Goal: Task Accomplishment & Management: Manage account settings

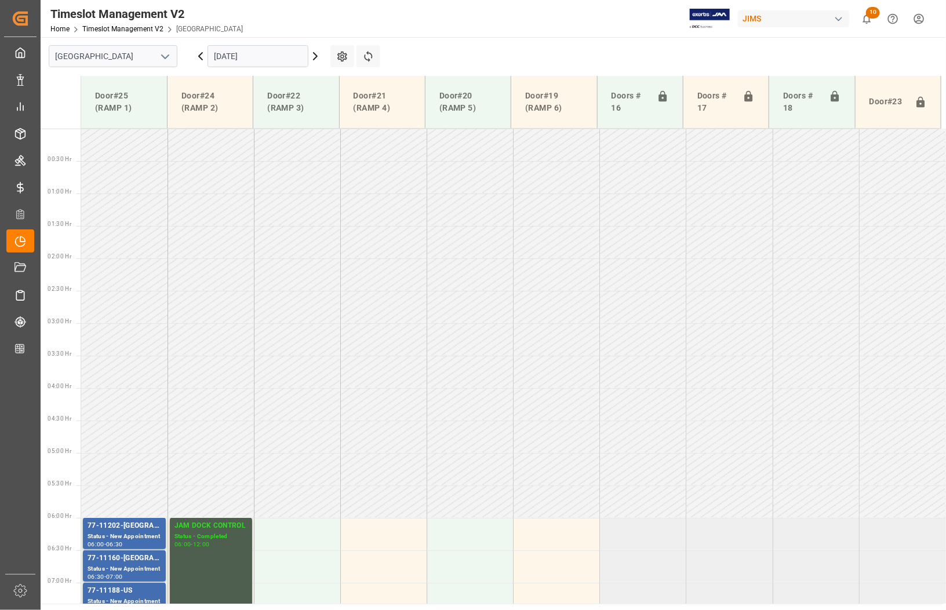
scroll to position [364, 0]
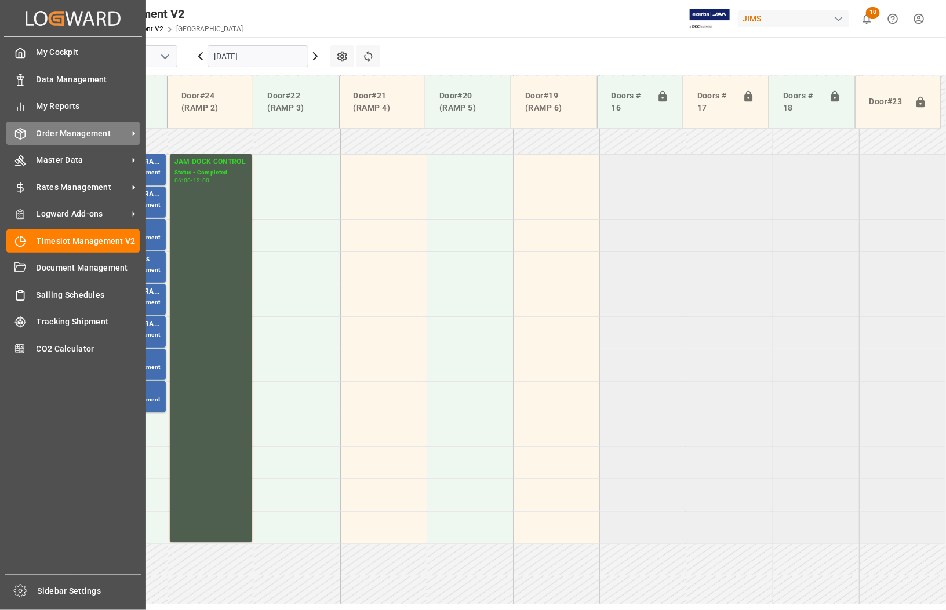
click at [49, 134] on span "Order Management" at bounding box center [83, 134] width 92 height 12
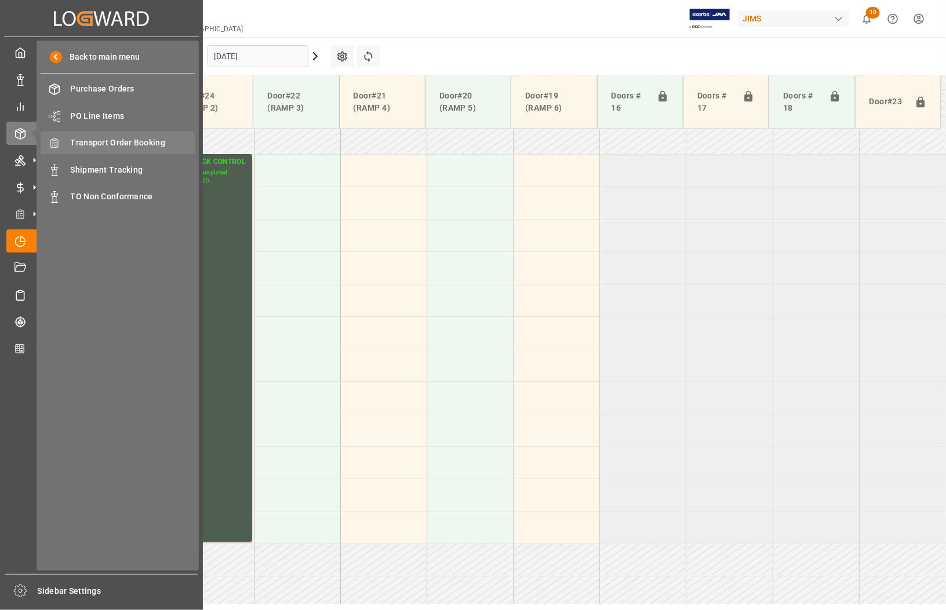
click at [117, 143] on span "Transport Order Booking" at bounding box center [133, 143] width 125 height 12
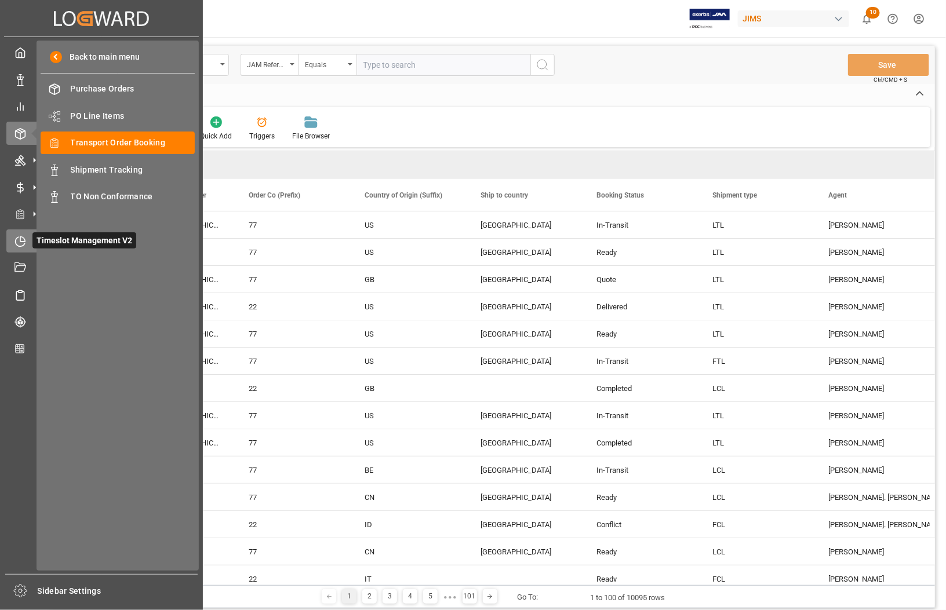
click at [21, 243] on icon at bounding box center [20, 242] width 12 height 12
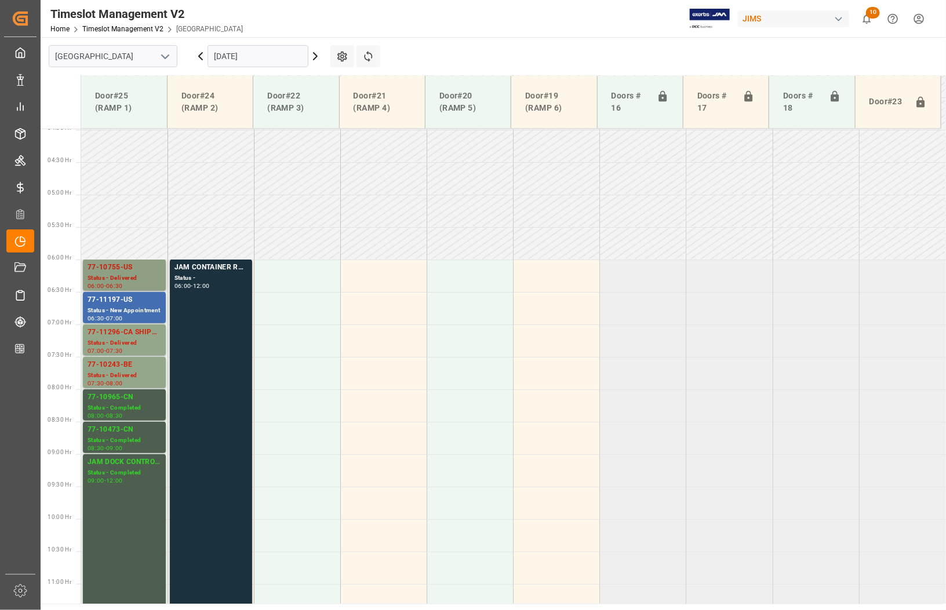
scroll to position [284, 0]
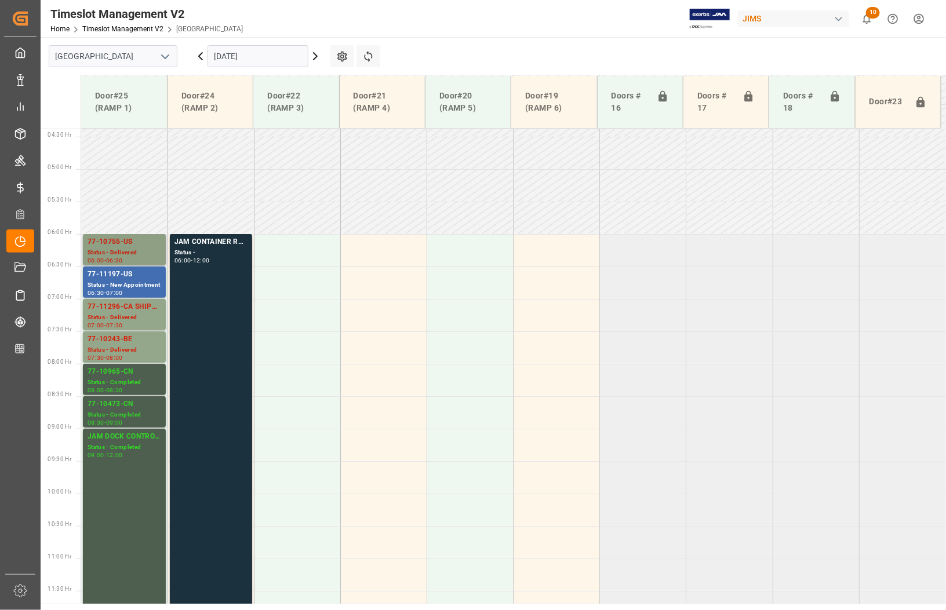
click at [120, 242] on div "77-10755-US" at bounding box center [125, 242] width 74 height 12
click at [111, 275] on div "77-11197-US" at bounding box center [125, 275] width 74 height 12
click at [112, 303] on div "77-11296-CA SHIP#/M" at bounding box center [125, 307] width 74 height 12
click at [117, 337] on div "77-10243-BE" at bounding box center [125, 340] width 74 height 12
click at [123, 366] on div "77-10965-CN" at bounding box center [125, 372] width 74 height 12
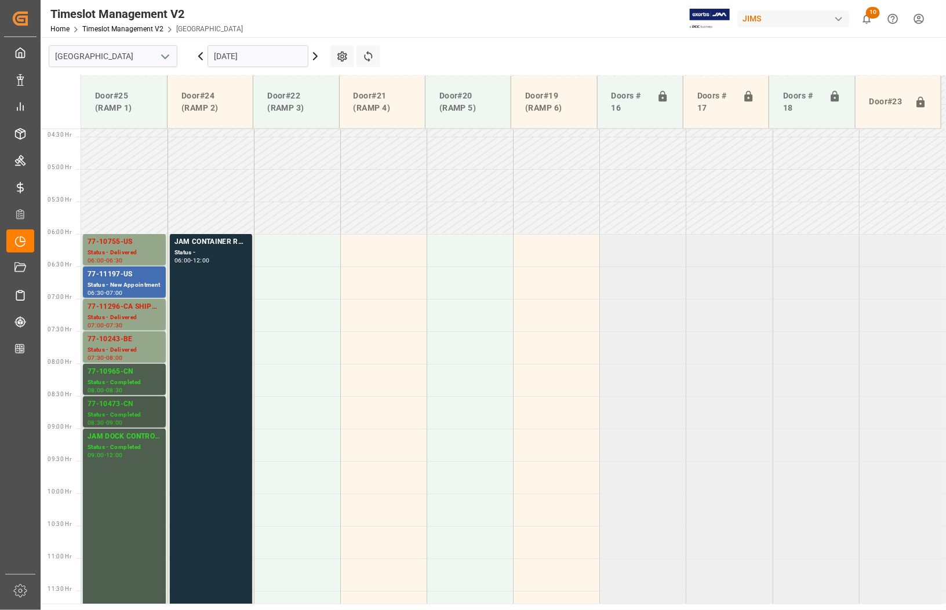
click at [126, 406] on div "77-10473-CN" at bounding box center [125, 405] width 74 height 12
click at [241, 62] on input "[DATE]" at bounding box center [258, 56] width 101 height 22
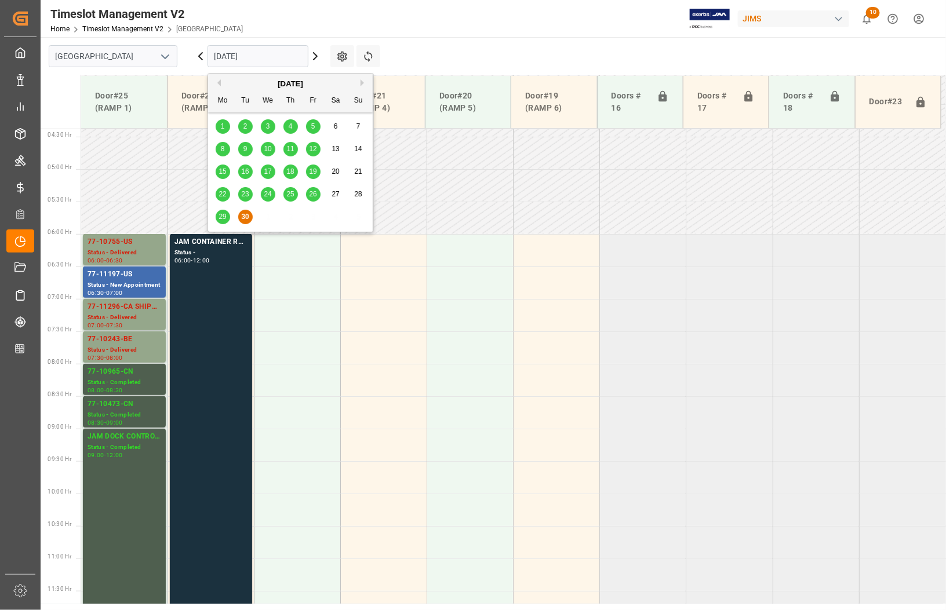
click at [317, 51] on icon at bounding box center [315, 56] width 14 height 14
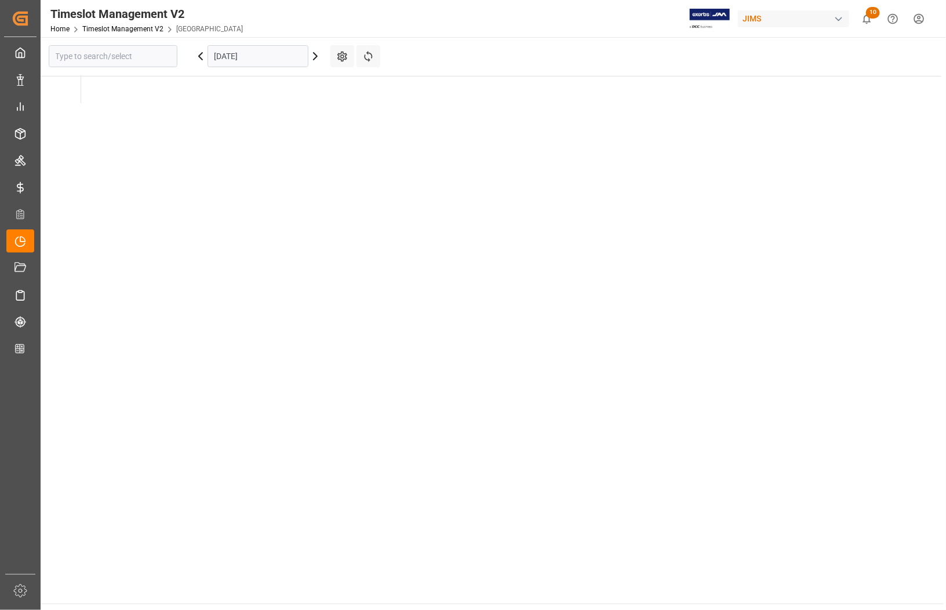
type input "[GEOGRAPHIC_DATA]"
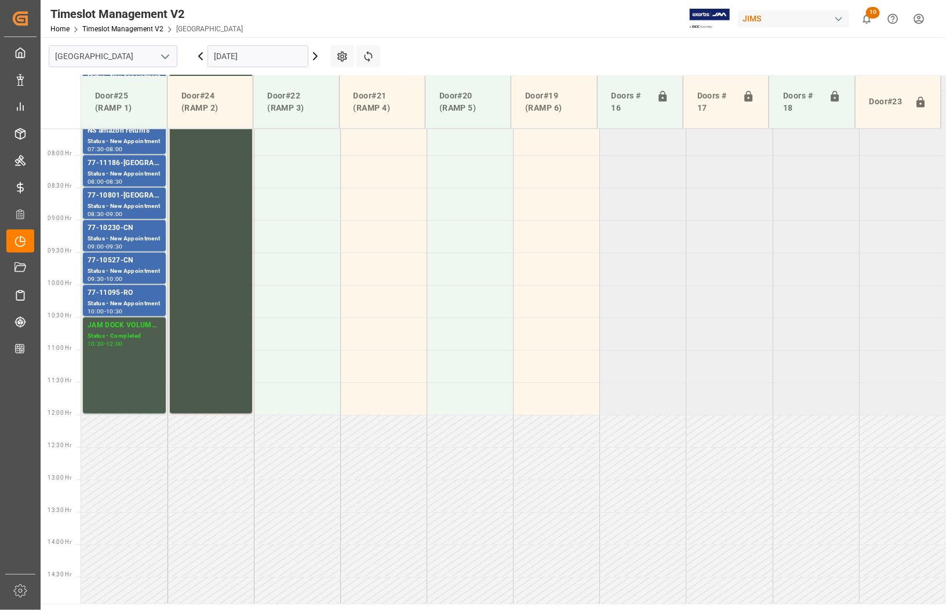
scroll to position [356, 0]
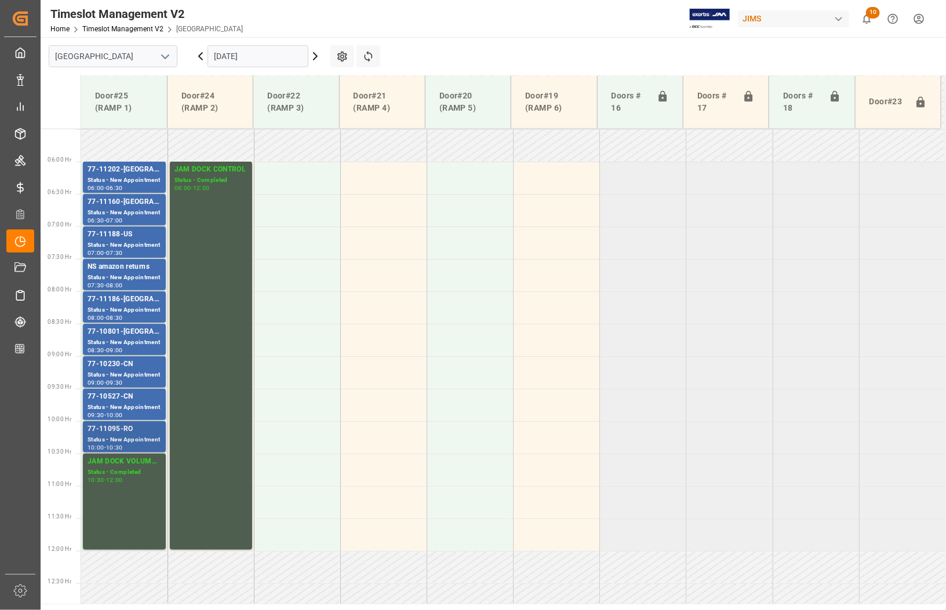
click at [116, 436] on div "Status - New Appointment" at bounding box center [125, 440] width 74 height 10
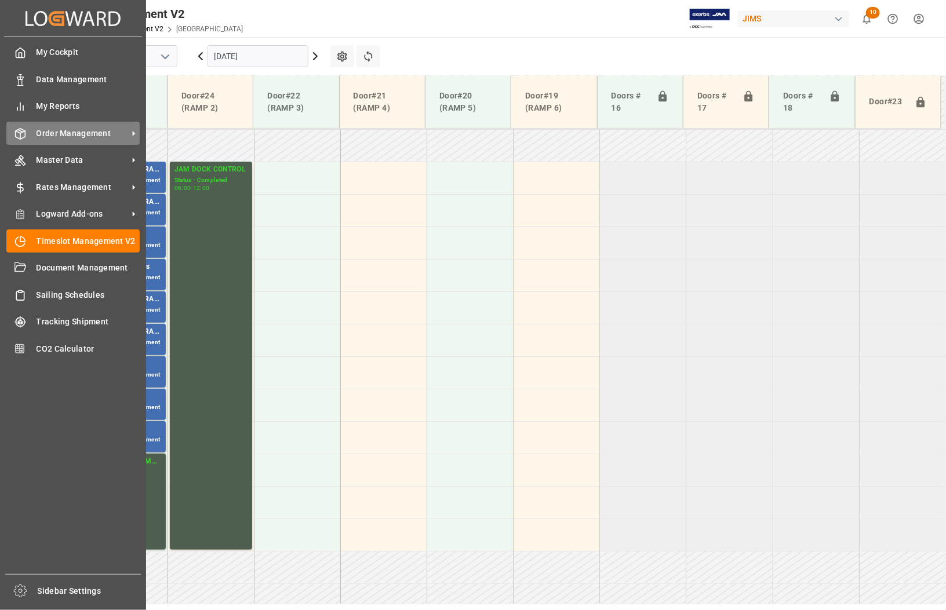
click at [56, 132] on span "Order Management" at bounding box center [83, 134] width 92 height 12
click at [56, 134] on span "Order Management" at bounding box center [83, 134] width 92 height 12
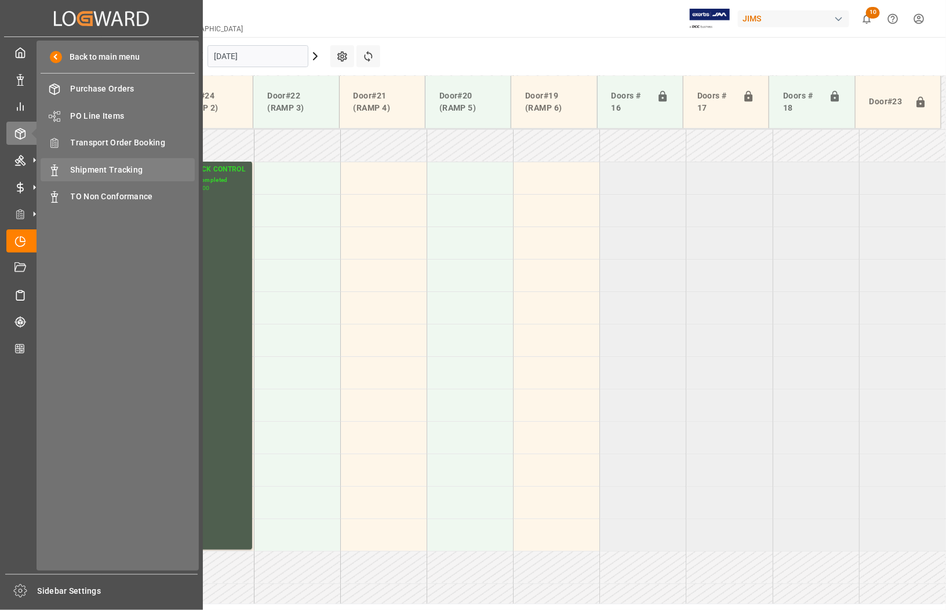
click at [93, 170] on span "Shipment Tracking" at bounding box center [133, 170] width 125 height 12
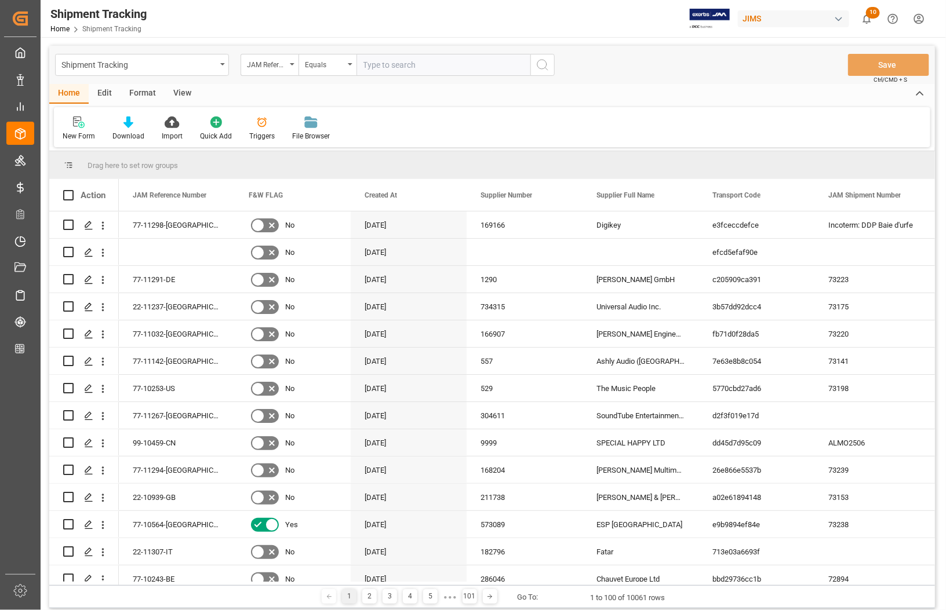
click at [384, 65] on input "text" at bounding box center [443, 65] width 174 height 22
type input "77-11095-RO"
click at [539, 67] on icon "search button" at bounding box center [543, 65] width 14 height 14
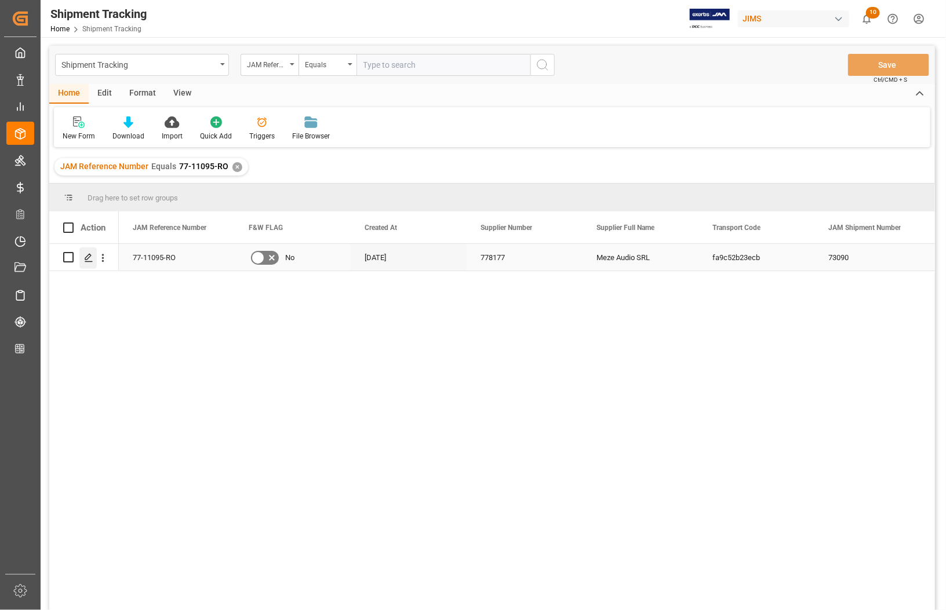
click at [88, 260] on icon "Press SPACE to select this row." at bounding box center [88, 257] width 9 height 9
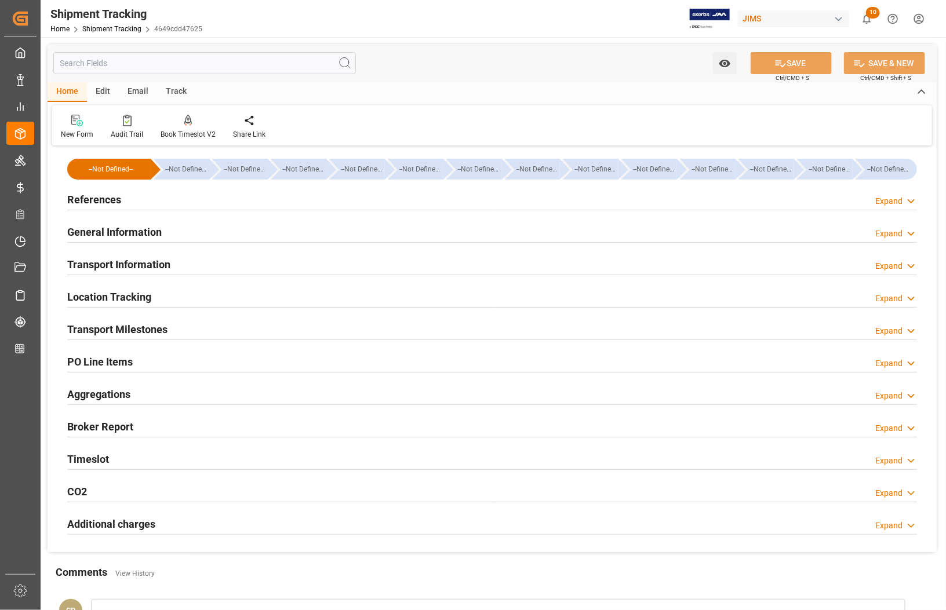
type input "[DATE]"
click at [108, 202] on h2 "References" at bounding box center [94, 200] width 54 height 16
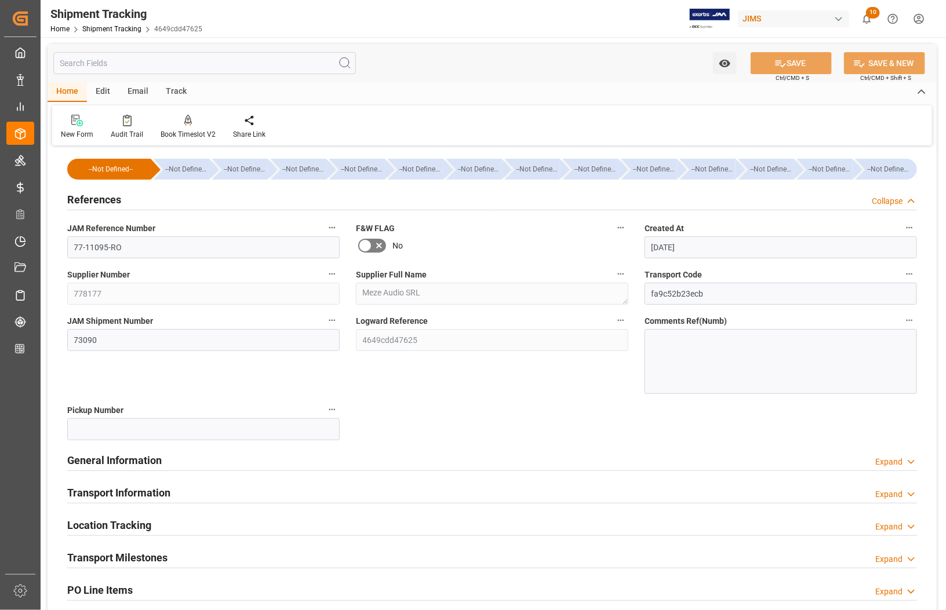
click at [683, 340] on div at bounding box center [781, 361] width 272 height 65
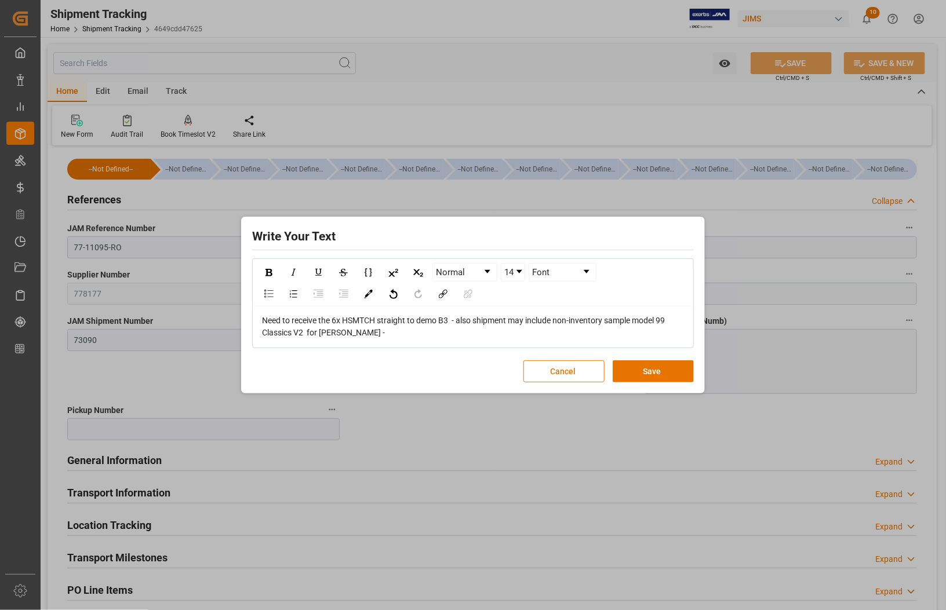
click at [517, 320] on span "Need to receive the 6x HSMTCH straight to demo B3 - also shipment may include n…" at bounding box center [464, 326] width 405 height 21
click at [514, 320] on span "Need to receive the 6x HSMTCH straight to demo B3 - also shipment may include n…" at bounding box center [464, 326] width 405 height 21
click at [361, 333] on div "Need to receive the 6x HSMTCH straight to demo B3 - also shipment includes a sa…" at bounding box center [473, 327] width 423 height 24
click at [316, 334] on span "Need to receive the 6x HSMTCH straight to demo B3 - also shipment includes a sa…" at bounding box center [467, 326] width 411 height 21
drag, startPoint x: 656, startPoint y: 372, endPoint x: 621, endPoint y: 454, distance: 89.1
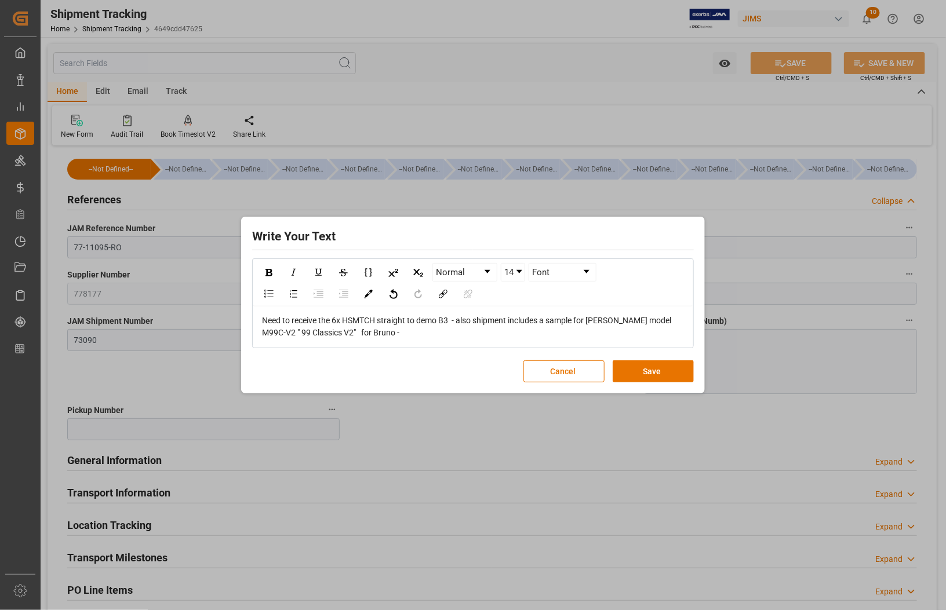
click at [629, 456] on div "Write Your Text Normal 14 Font Need to receive the 6x HSMTCH straight to demo B…" at bounding box center [473, 305] width 946 height 610
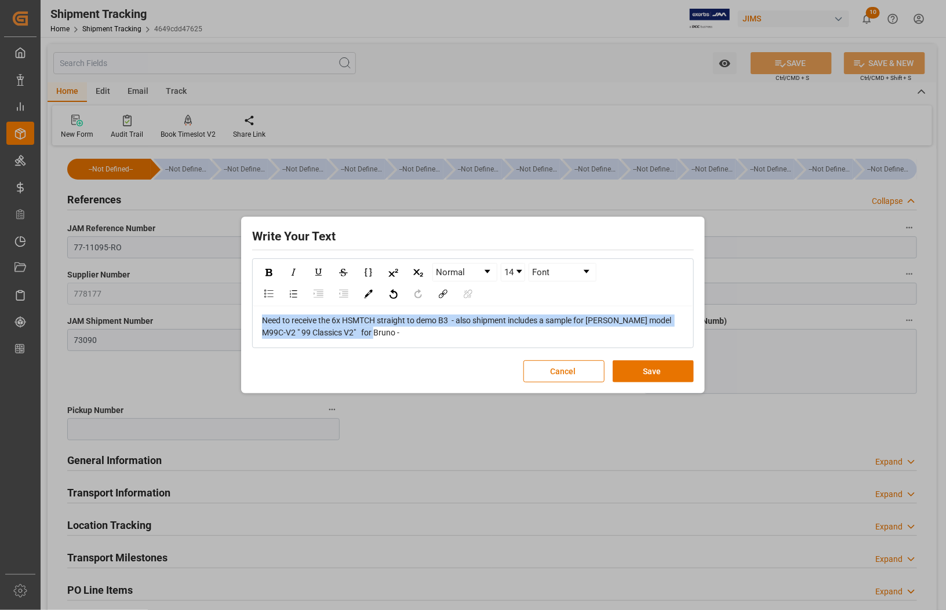
drag, startPoint x: 378, startPoint y: 334, endPoint x: 256, endPoint y: 316, distance: 123.6
click at [256, 316] on div "Need to receive the 6x HSMTCH straight to demo B3 - also shipment includes a sa…" at bounding box center [472, 327] width 439 height 41
copy span "Need to receive the 6x HSMTCH straight to demo B3 - also shipment includes a sa…"
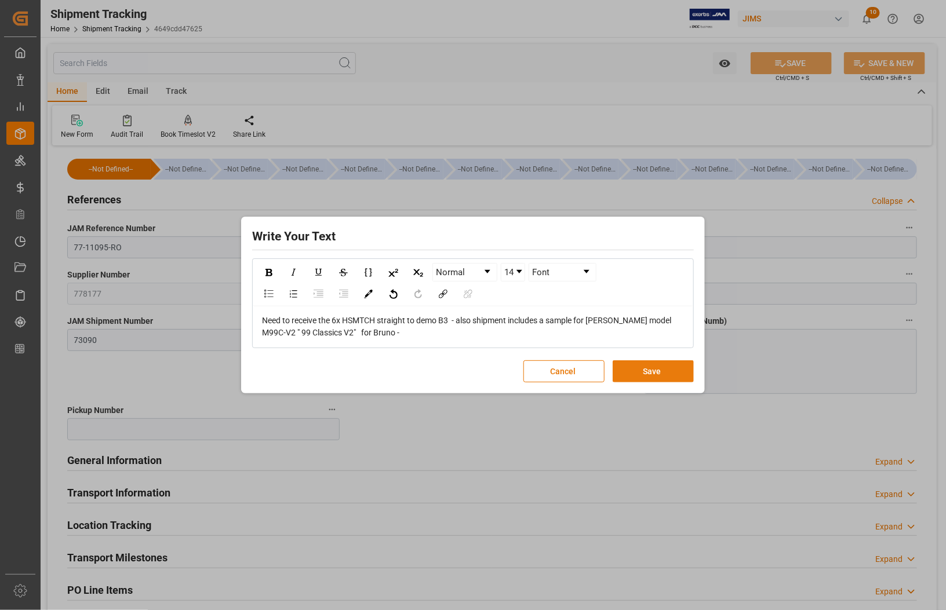
click at [658, 372] on button "Save" at bounding box center [653, 372] width 81 height 22
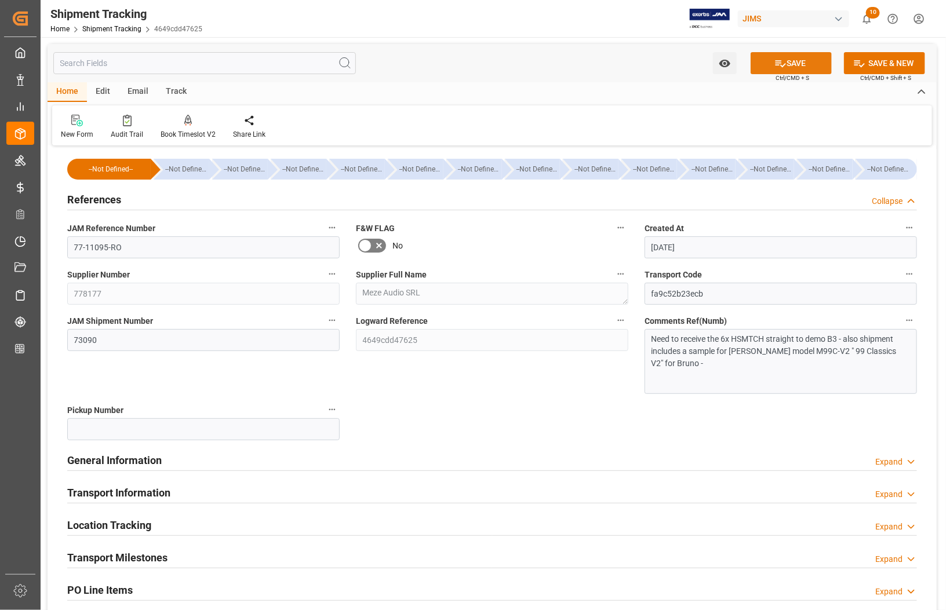
click at [806, 59] on button "SAVE" at bounding box center [791, 63] width 81 height 22
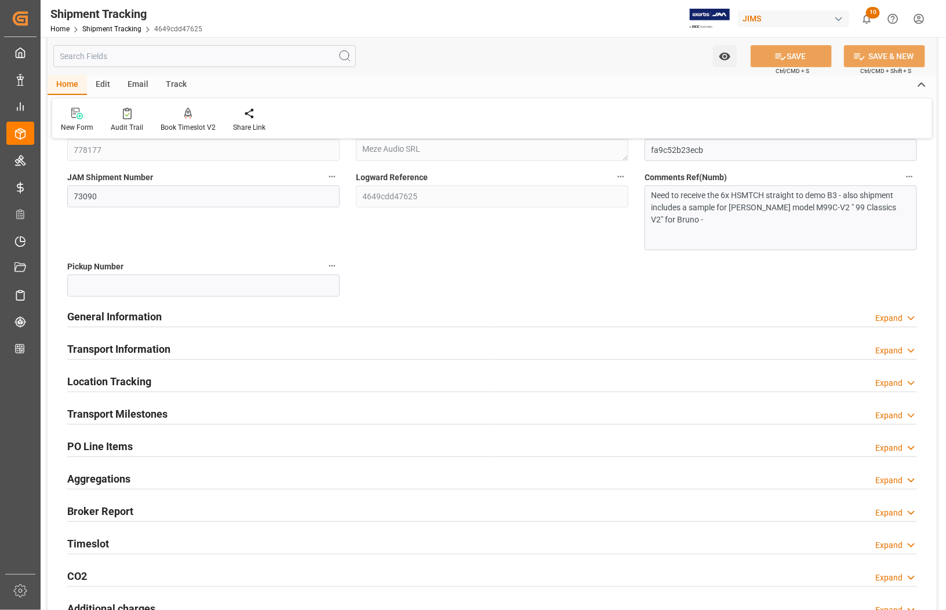
scroll to position [217, 0]
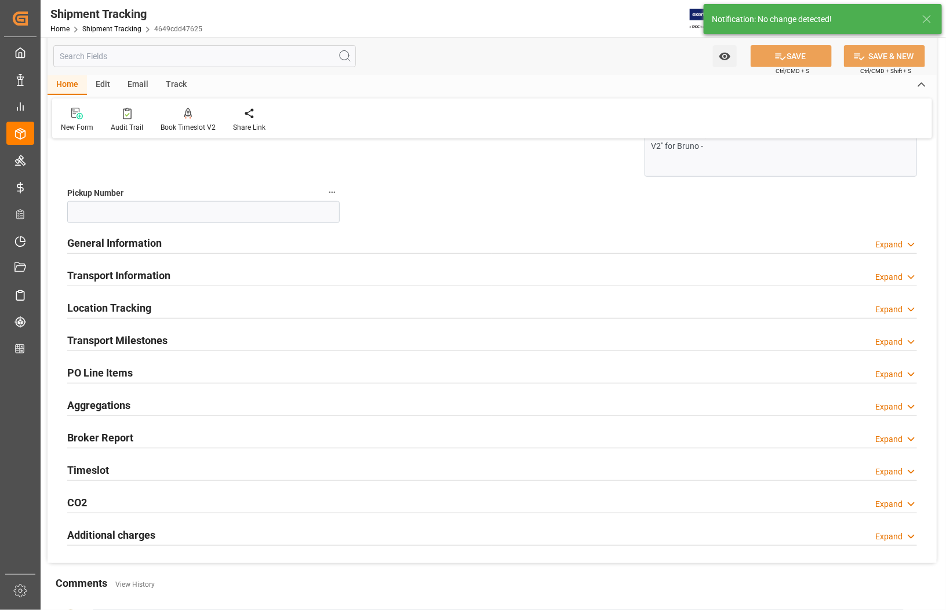
click at [147, 345] on h2 "Transport Milestones" at bounding box center [117, 341] width 100 height 16
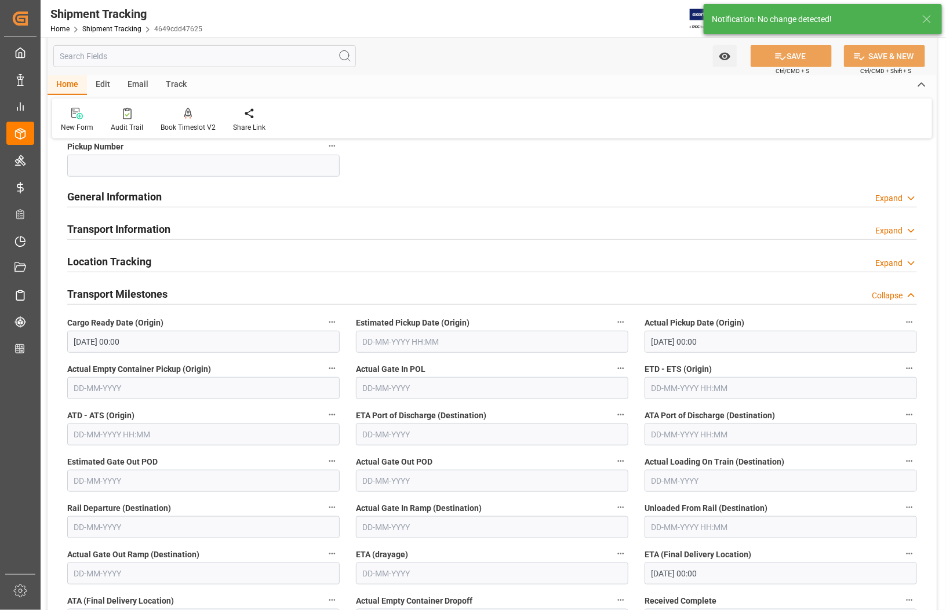
scroll to position [290, 0]
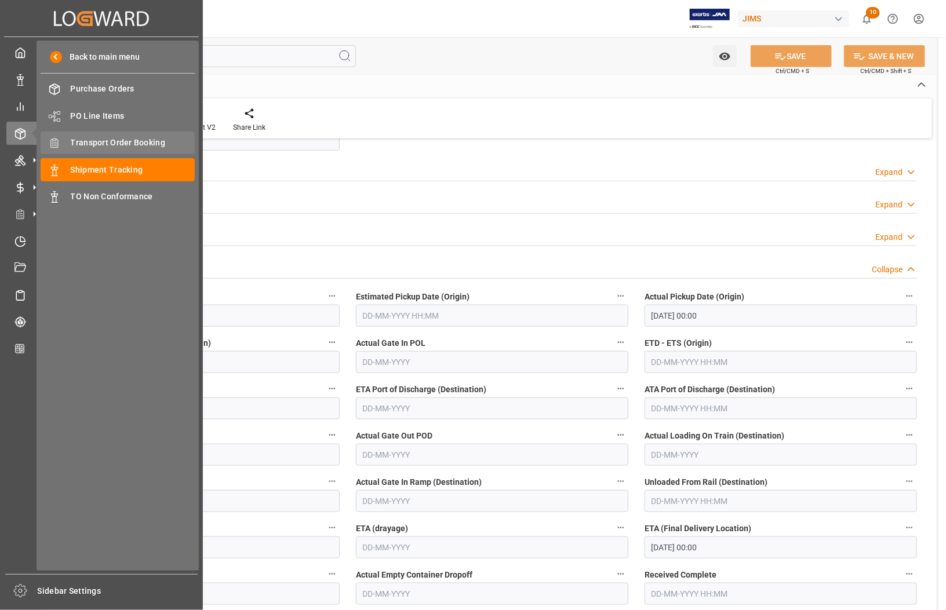
click at [94, 139] on span "Transport Order Booking" at bounding box center [133, 143] width 125 height 12
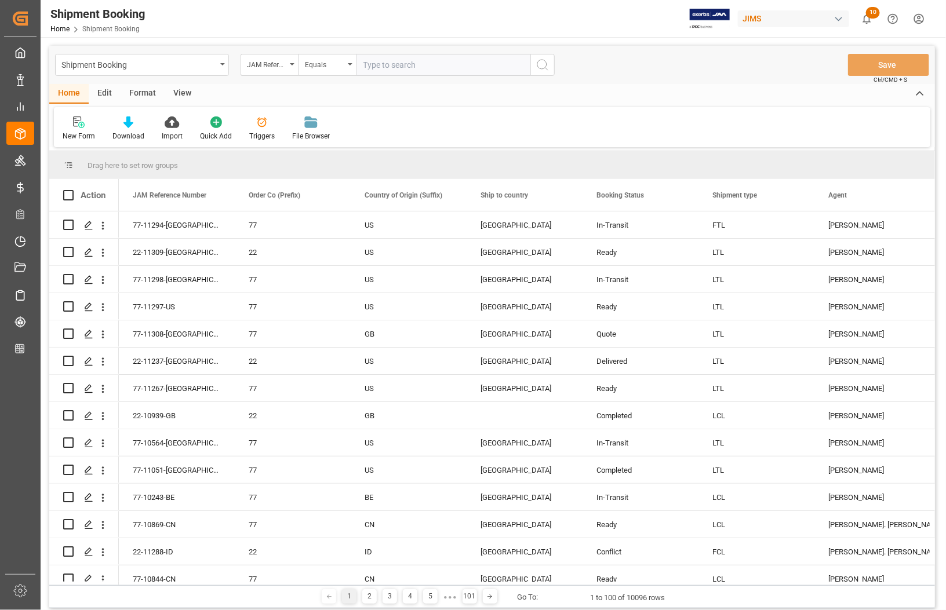
click at [374, 68] on input "text" at bounding box center [443, 65] width 174 height 22
type input "77-11095-RO"
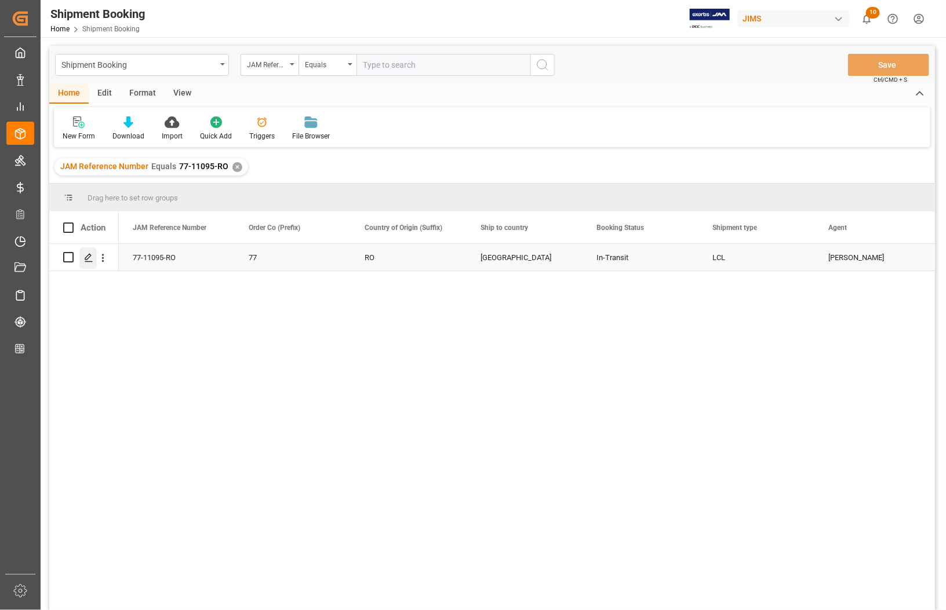
click at [82, 261] on div "Press SPACE to select this row." at bounding box center [87, 258] width 17 height 21
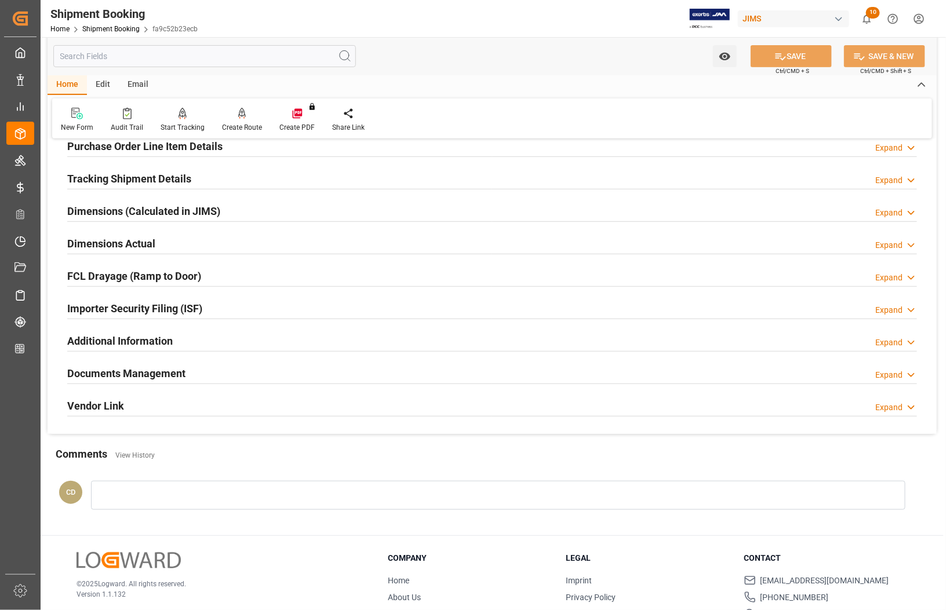
scroll to position [217, 0]
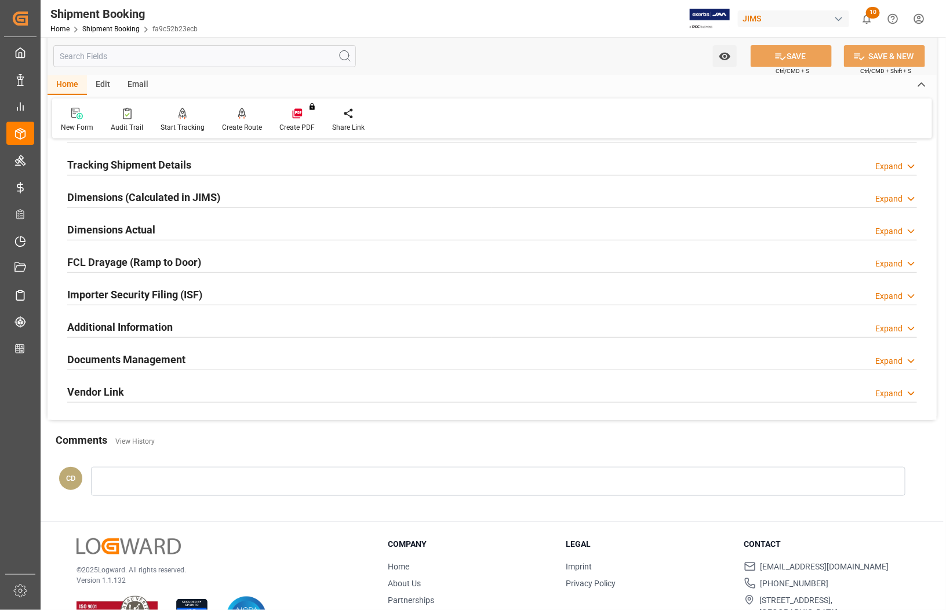
click at [130, 356] on h2 "Documents Management" at bounding box center [126, 360] width 118 height 16
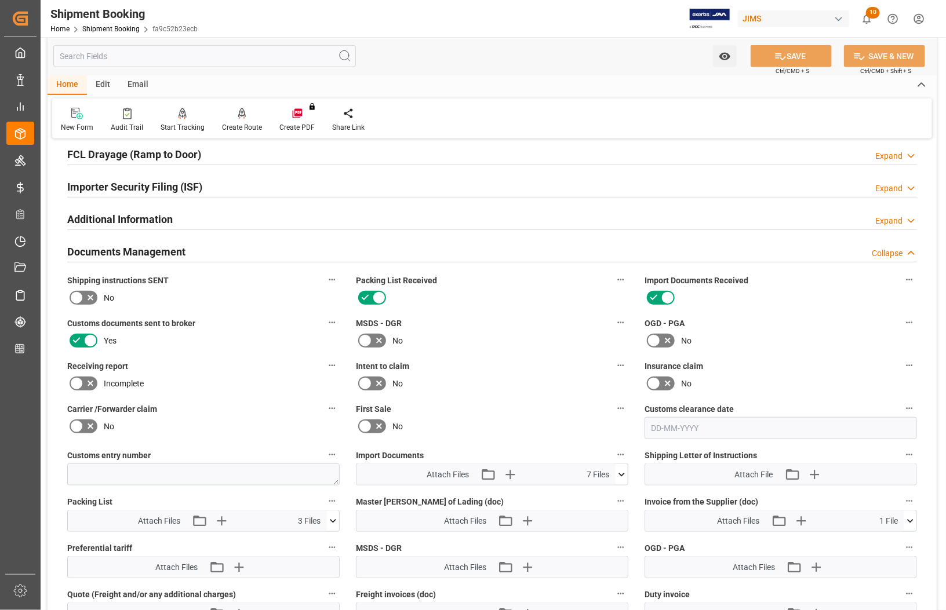
scroll to position [652, 0]
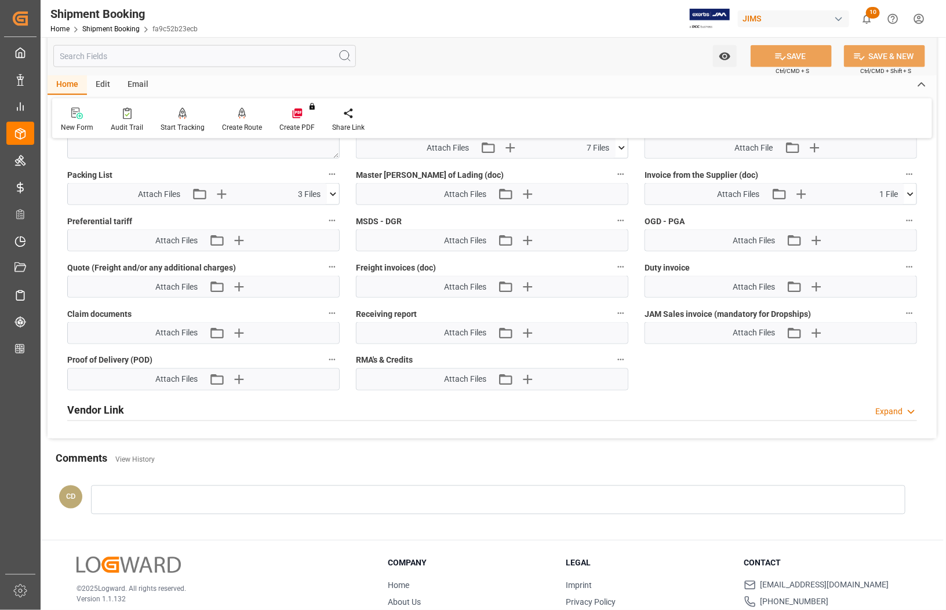
click at [134, 494] on div at bounding box center [498, 500] width 814 height 29
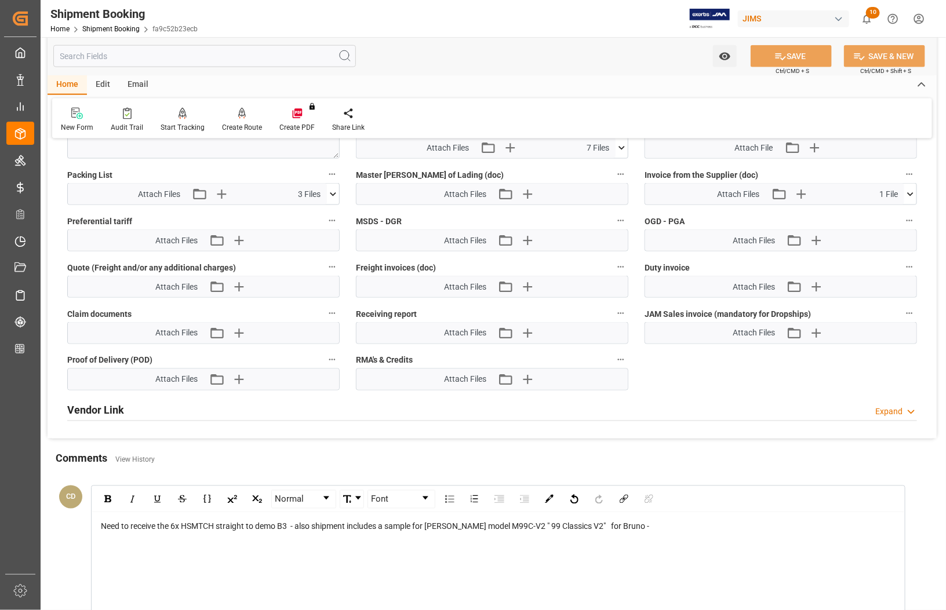
click at [693, 577] on div "Need to receive the 6x HSMTCH straight to demo B3 - also shipment includes a sa…" at bounding box center [498, 589] width 812 height 152
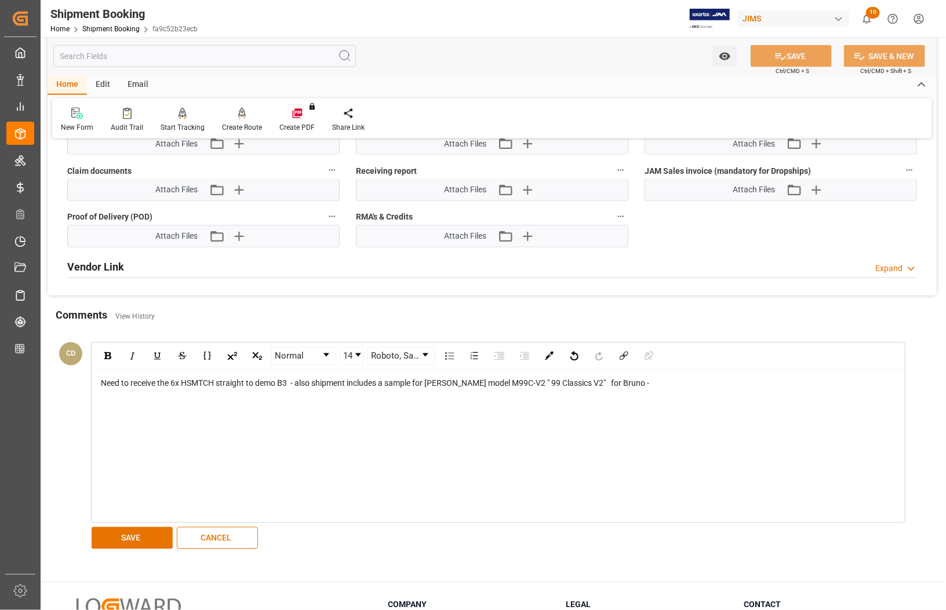
scroll to position [797, 0]
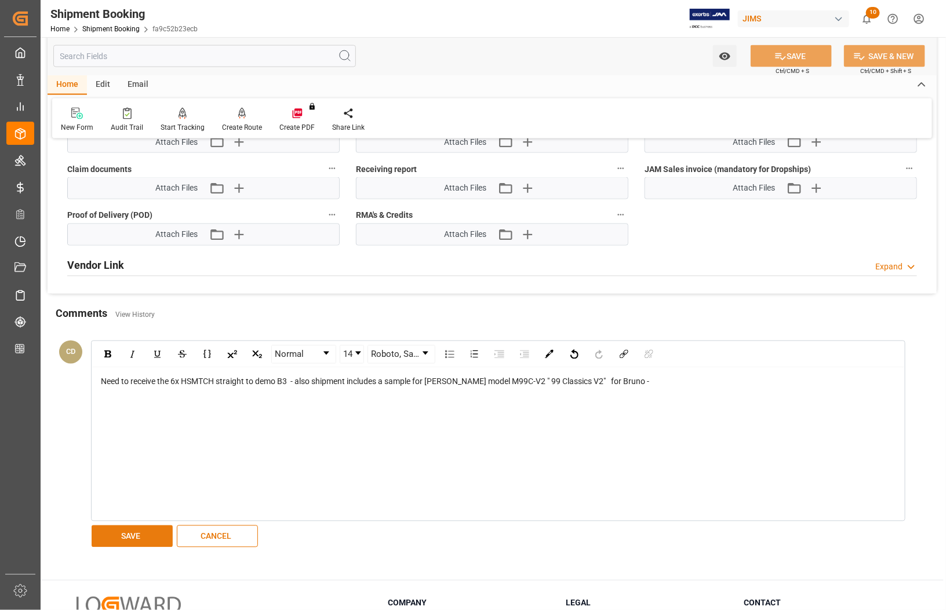
click at [144, 532] on button "SAVE" at bounding box center [132, 537] width 81 height 22
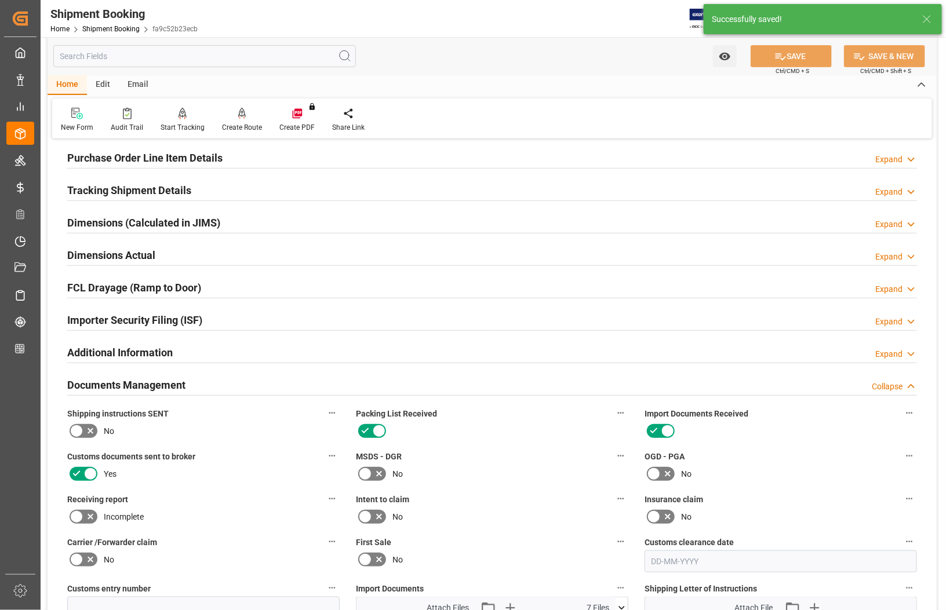
scroll to position [42, 0]
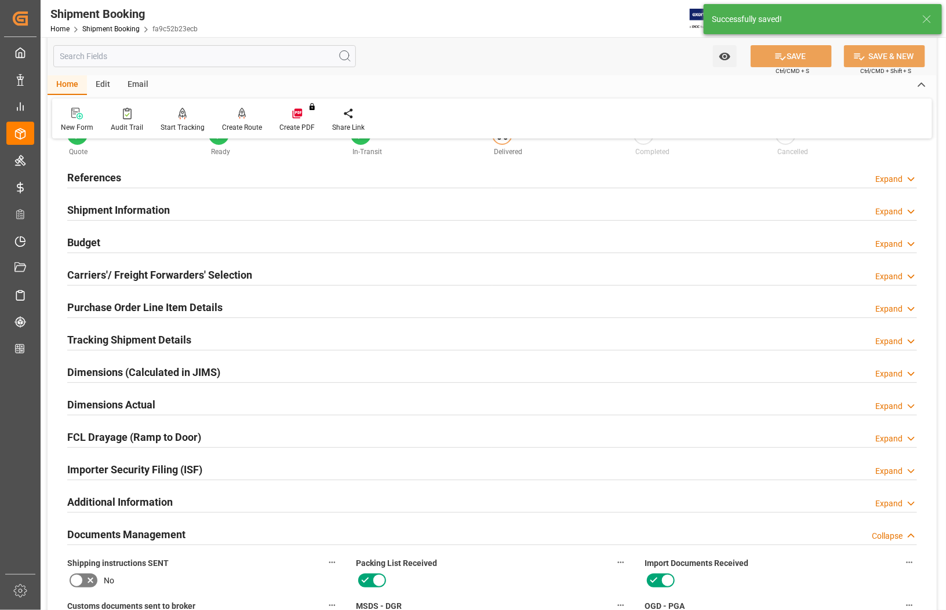
click at [80, 236] on h2 "Budget" at bounding box center [83, 243] width 33 height 16
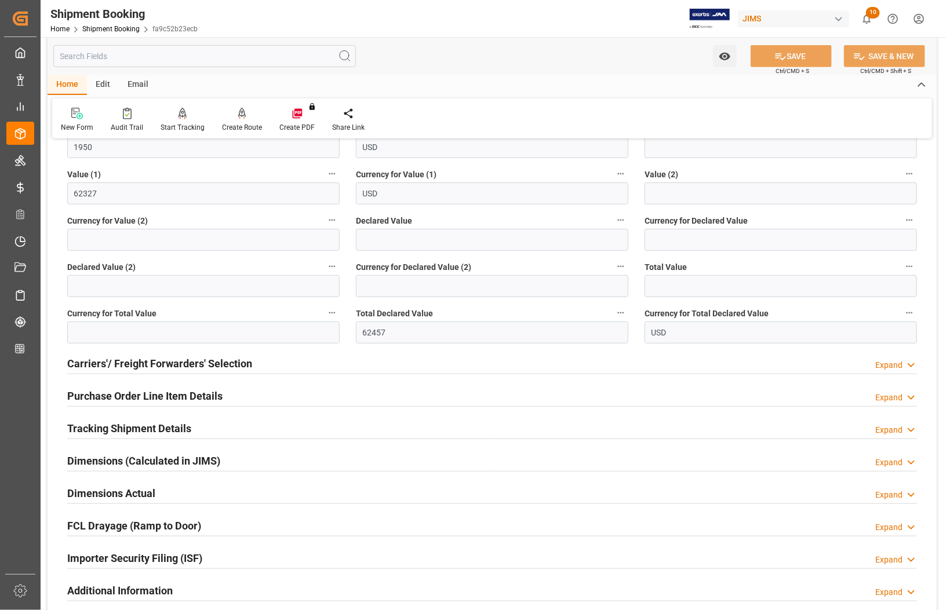
scroll to position [260, 0]
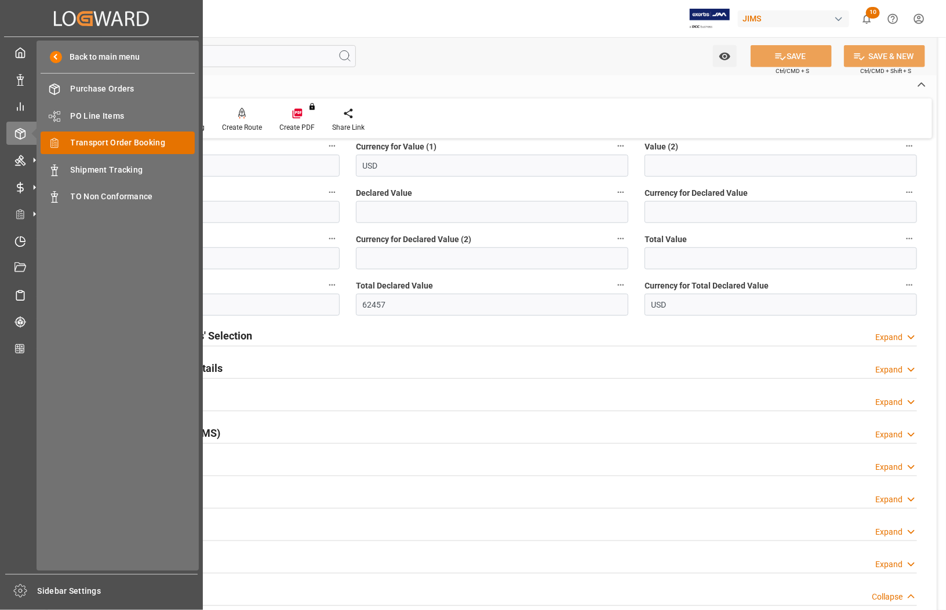
click at [97, 138] on span "Transport Order Booking" at bounding box center [133, 143] width 125 height 12
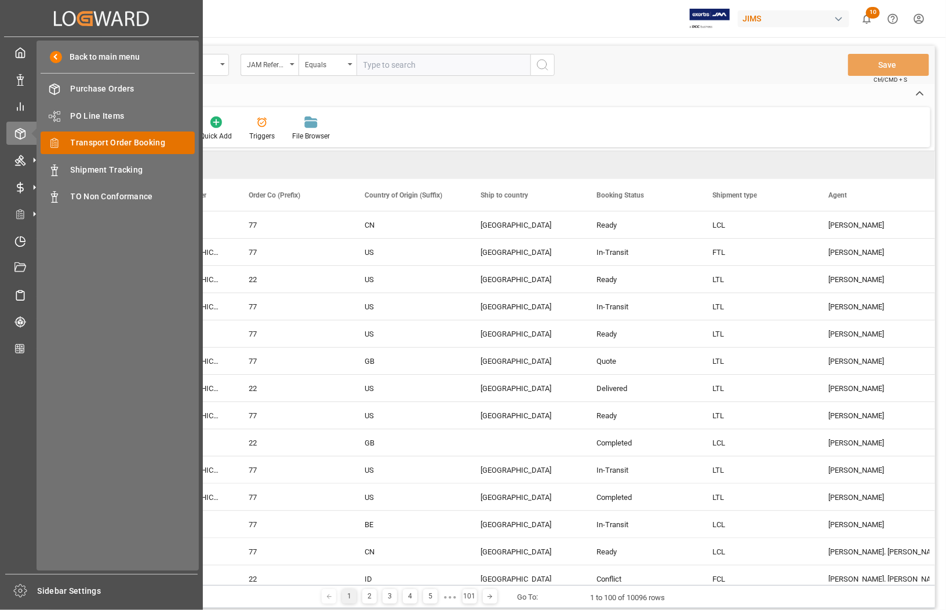
drag, startPoint x: 103, startPoint y: 165, endPoint x: 157, endPoint y: 151, distance: 55.7
click at [103, 166] on span "Shipment Tracking" at bounding box center [133, 170] width 125 height 12
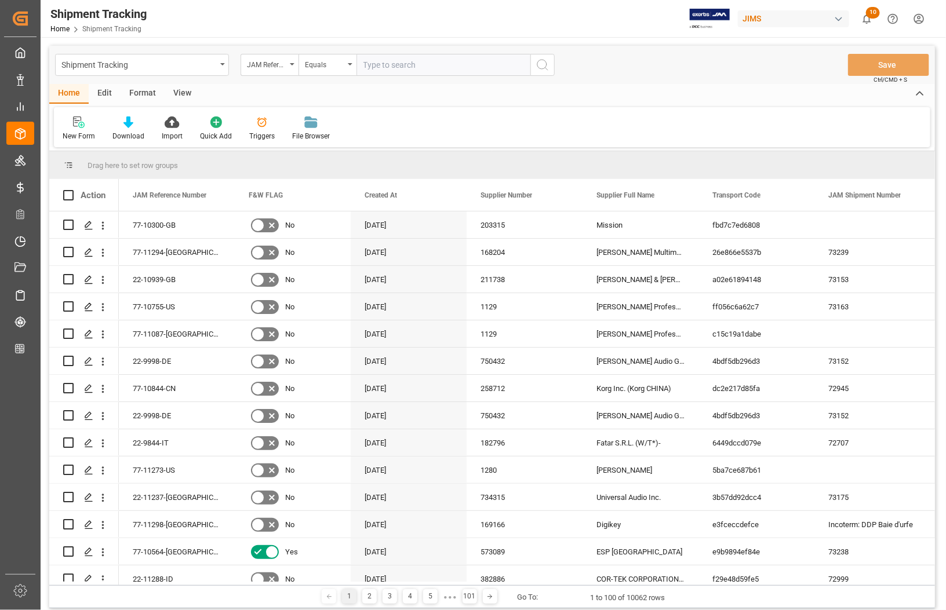
click at [391, 61] on input "text" at bounding box center [443, 65] width 174 height 22
type input "77-11296-[GEOGRAPHIC_DATA]"
click at [540, 70] on icon "search button" at bounding box center [543, 65] width 14 height 14
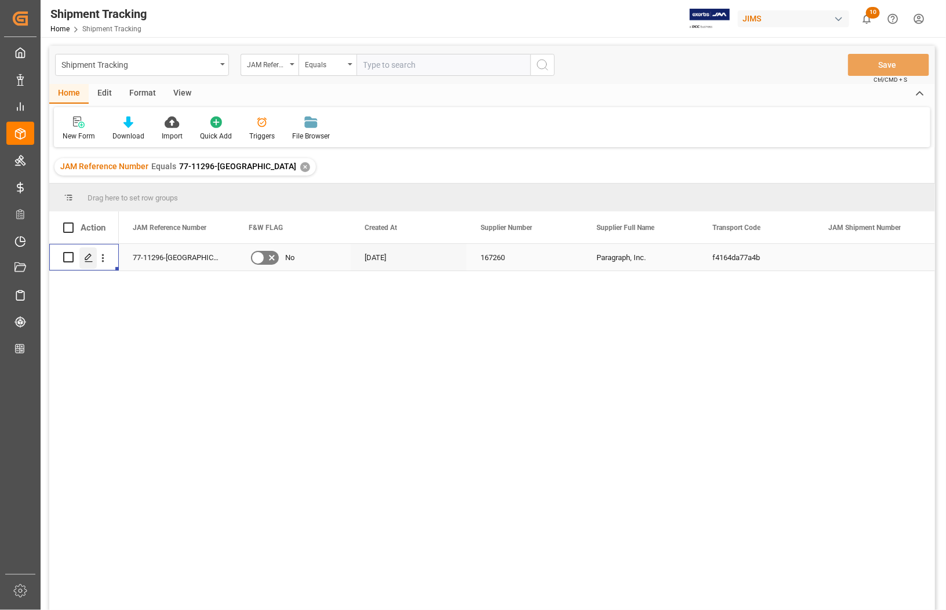
click at [85, 258] on polygon "Press SPACE to select this row." at bounding box center [88, 257] width 6 height 6
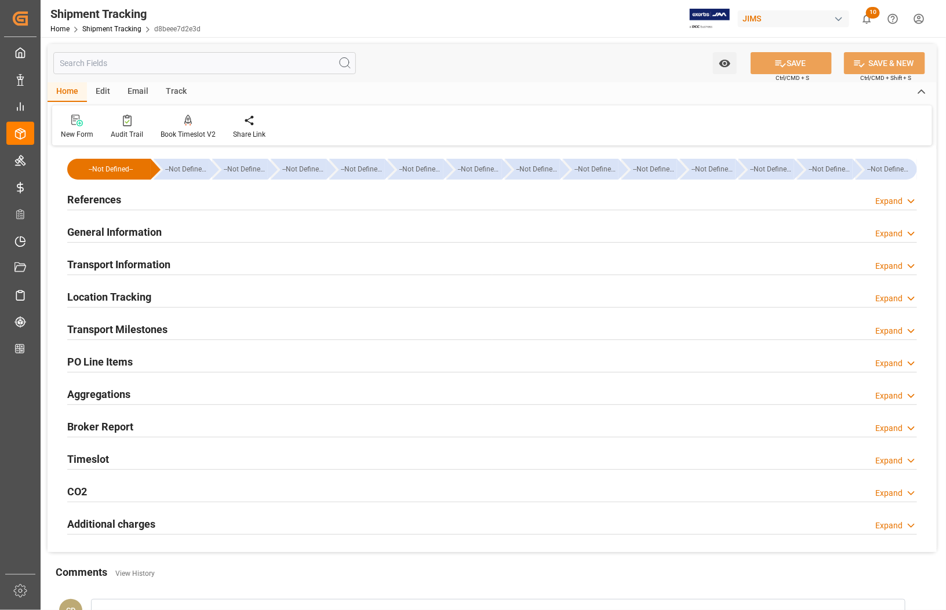
type input "[DATE]"
click at [93, 201] on h2 "References" at bounding box center [94, 200] width 54 height 16
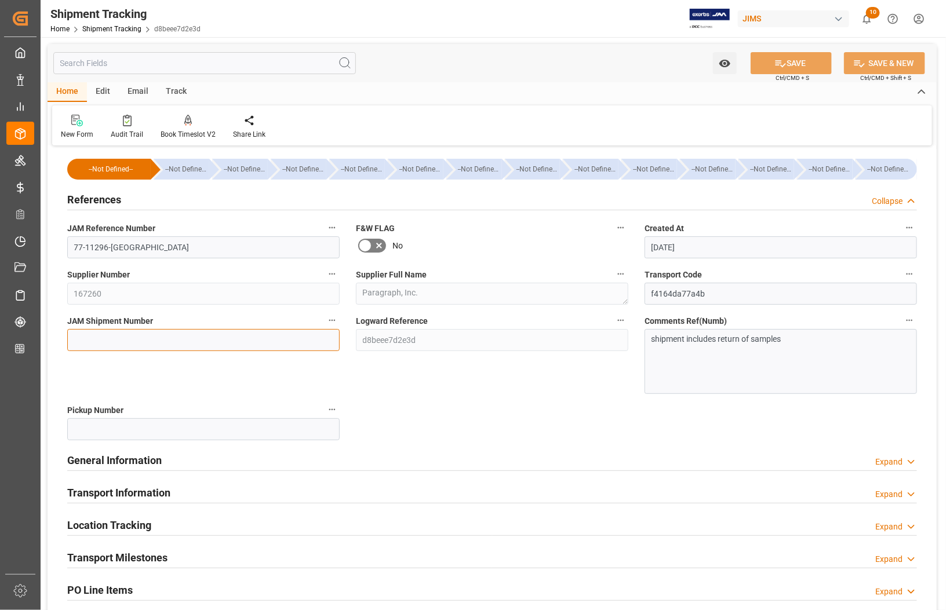
click at [96, 335] on input at bounding box center [203, 340] width 272 height 22
type input "73241"
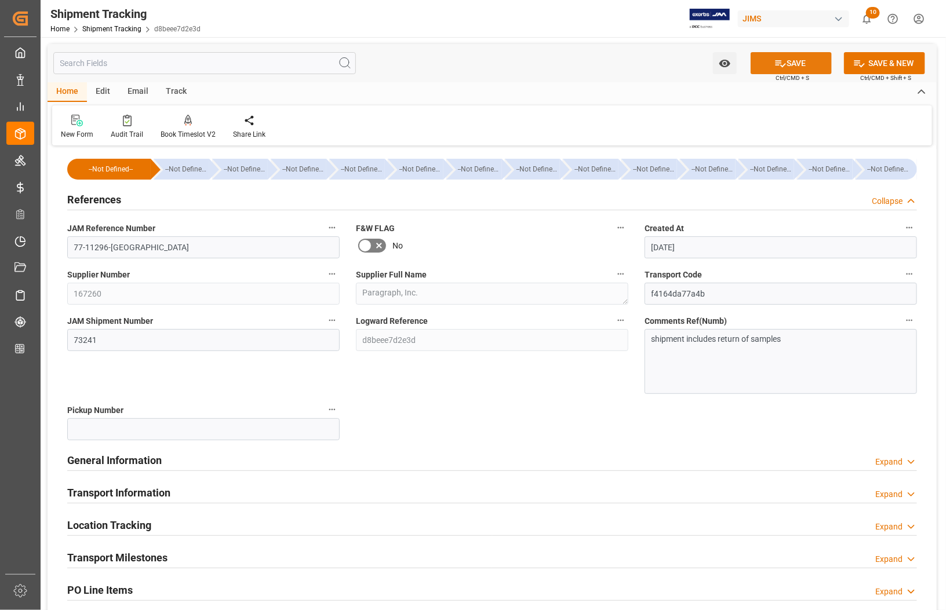
click at [769, 61] on button "SAVE" at bounding box center [791, 63] width 81 height 22
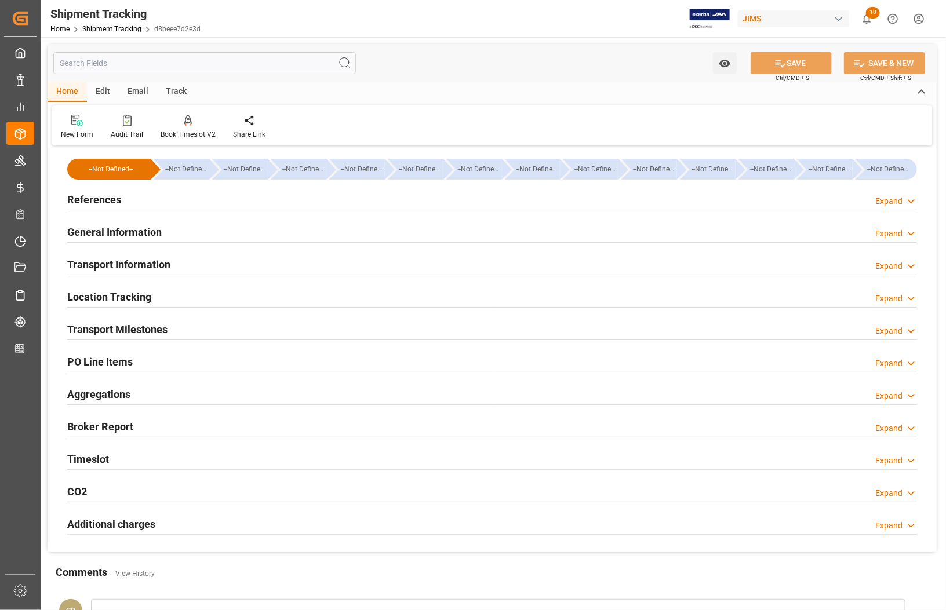
click at [74, 195] on h2 "References" at bounding box center [94, 200] width 54 height 16
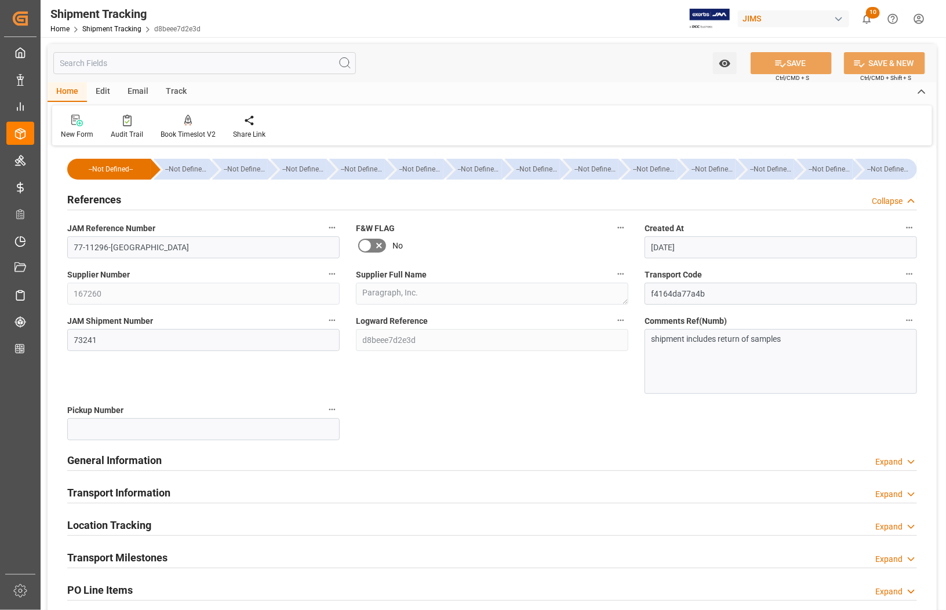
click at [658, 367] on div "shipment includes return of samples" at bounding box center [781, 361] width 272 height 65
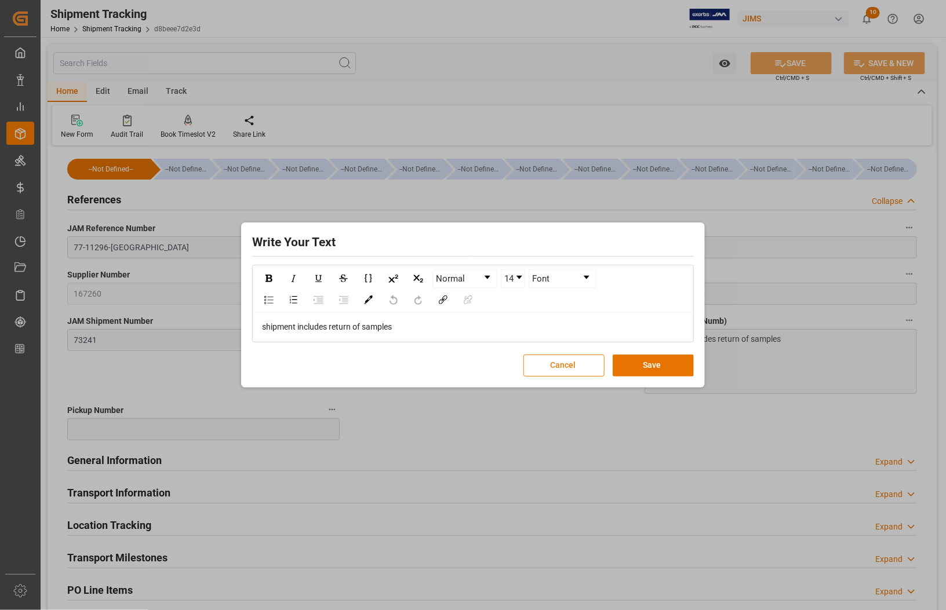
click at [574, 371] on button "Cancel" at bounding box center [563, 366] width 81 height 22
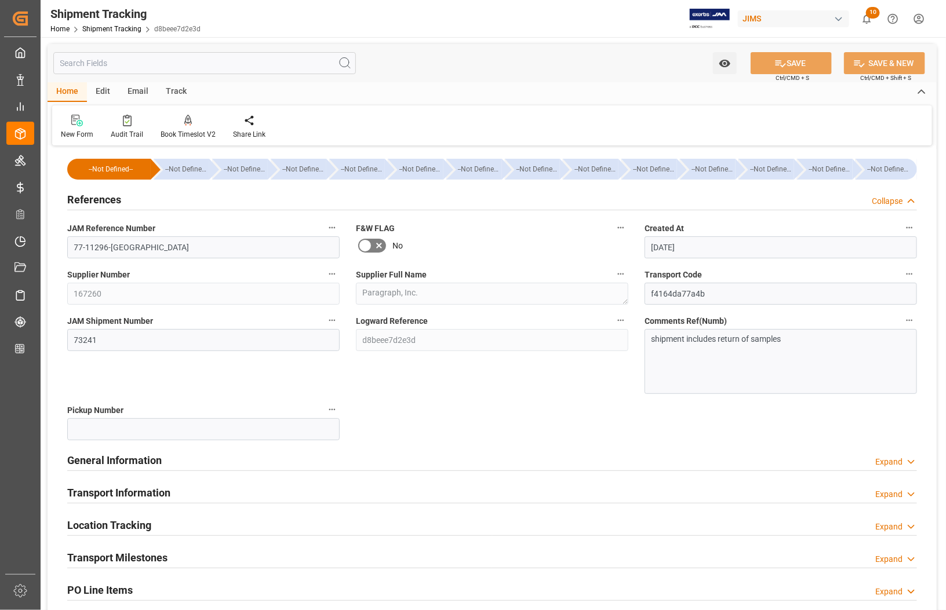
click at [516, 215] on div "References Collapse" at bounding box center [492, 200] width 866 height 32
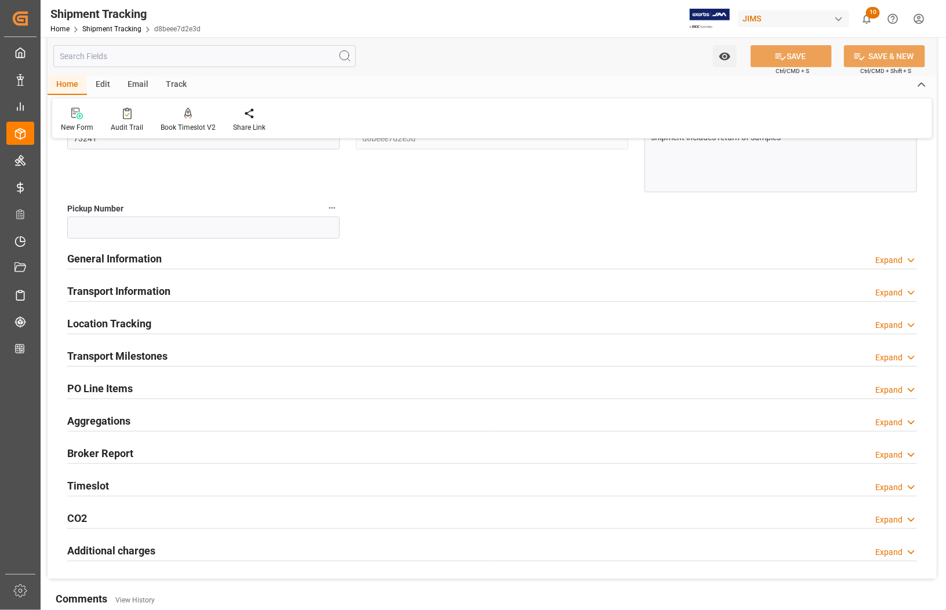
scroll to position [217, 0]
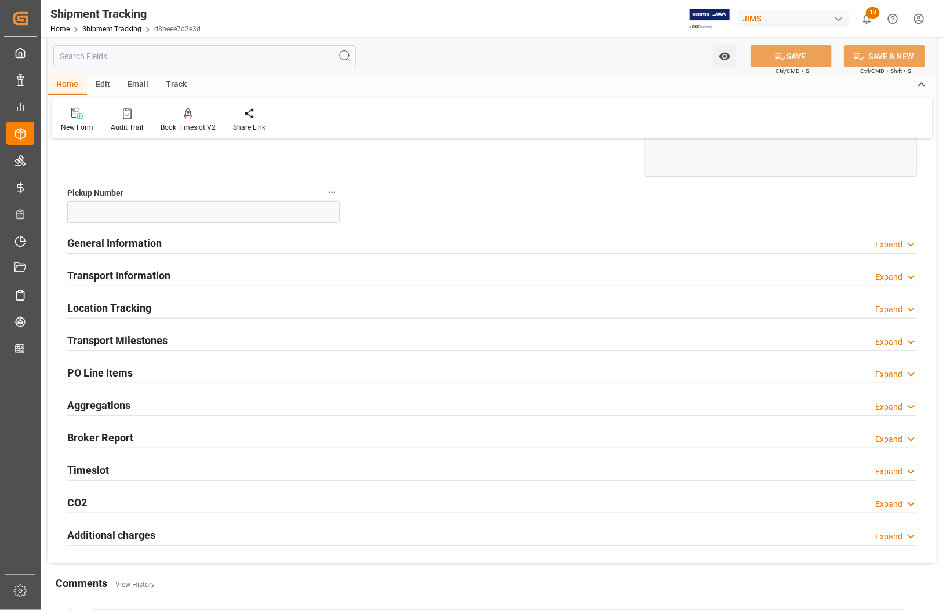
click at [129, 338] on h2 "Transport Milestones" at bounding box center [117, 341] width 100 height 16
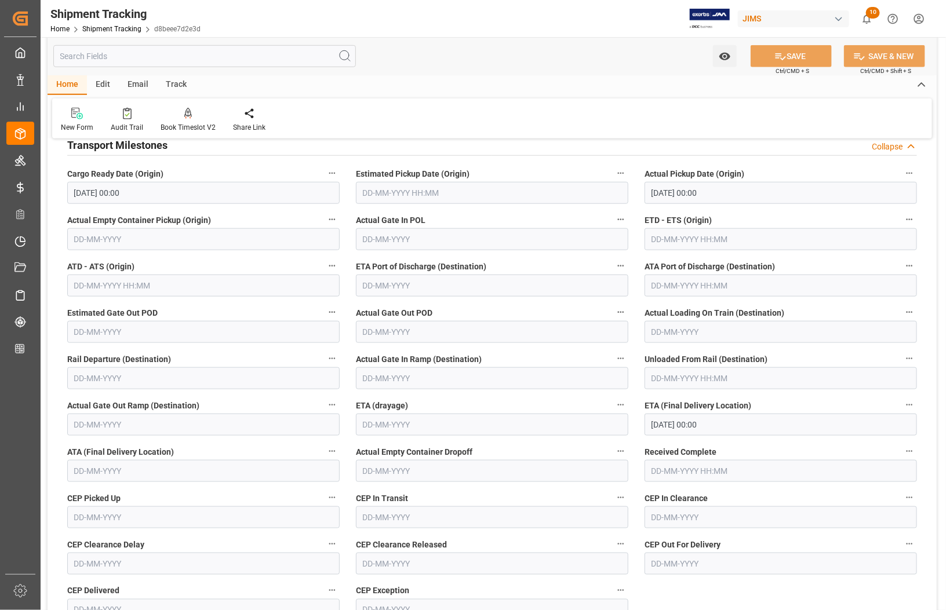
scroll to position [435, 0]
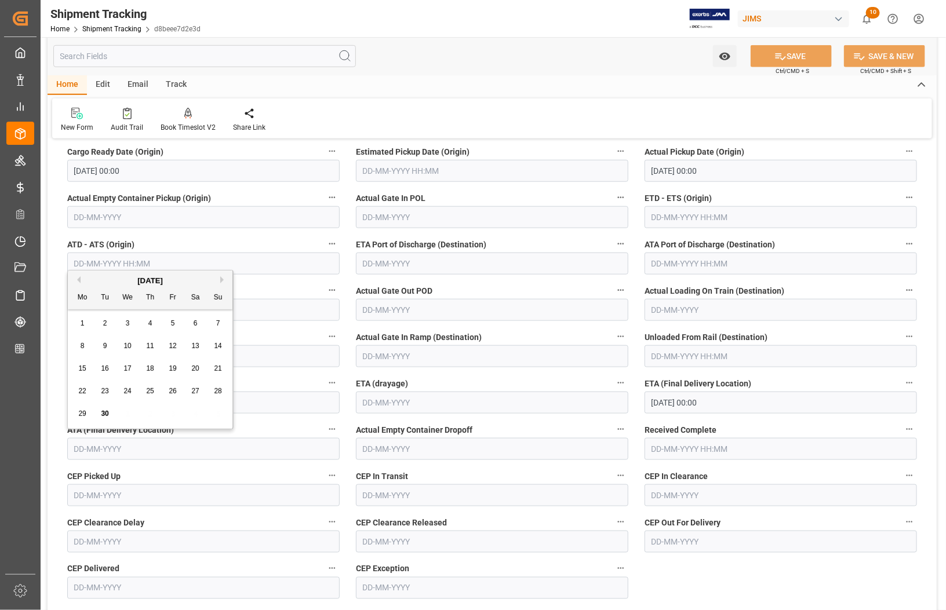
click at [142, 456] on input "text" at bounding box center [203, 449] width 272 height 22
click at [103, 414] on span "30" at bounding box center [105, 414] width 8 height 8
type input "[DATE]"
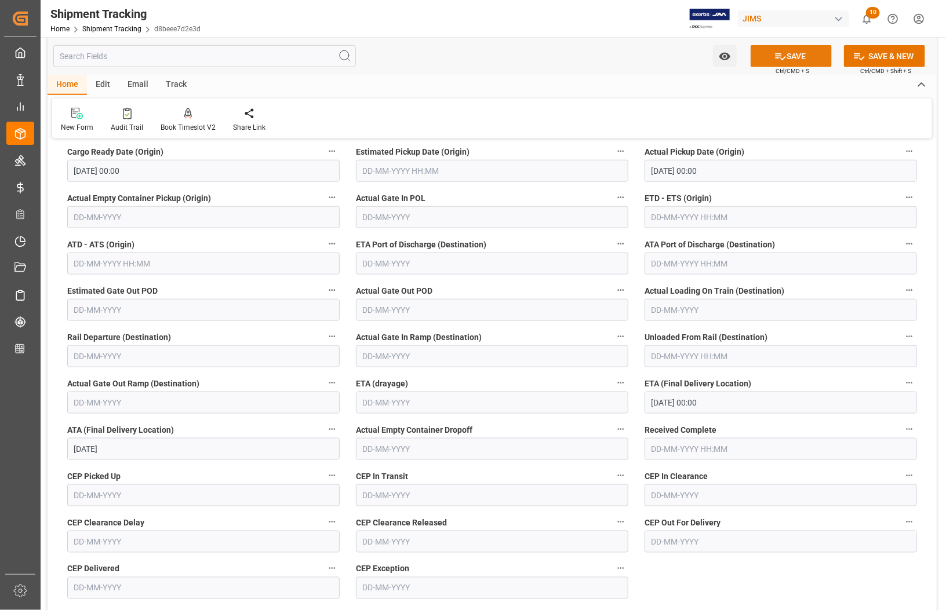
click at [797, 58] on button "SAVE" at bounding box center [791, 56] width 81 height 22
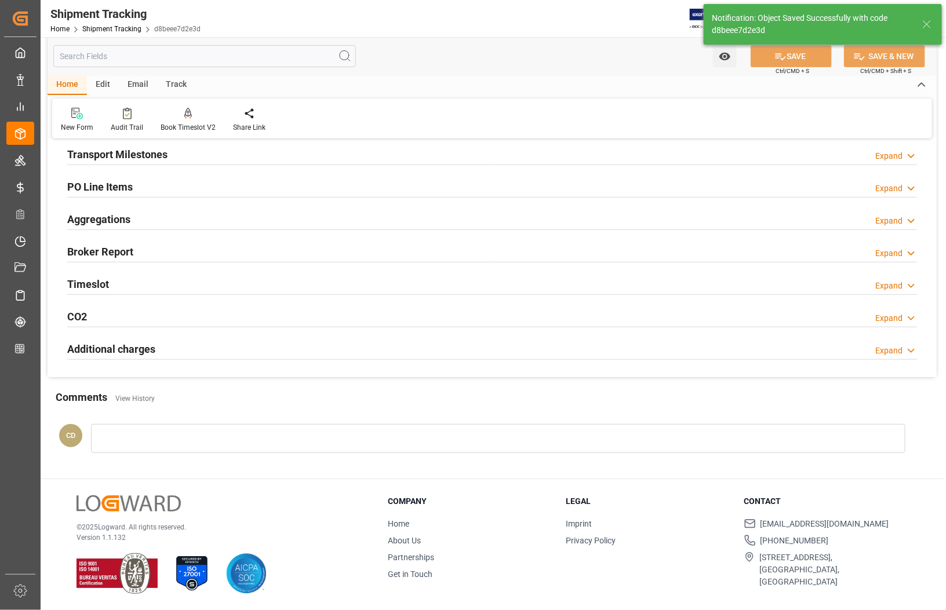
scroll to position [176, 0]
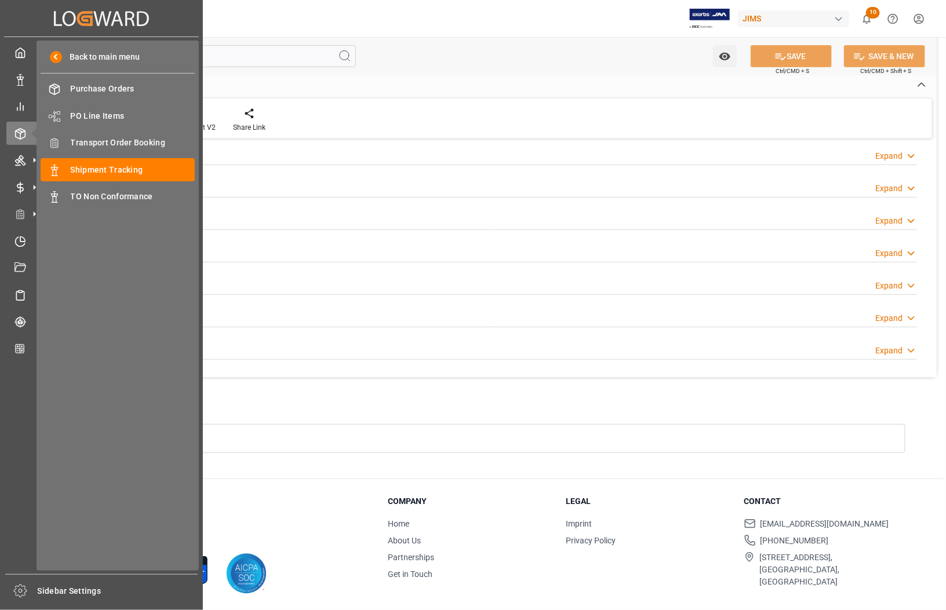
click at [12, 439] on div "My Cockpit My Cockpit Data Management Data Management My Reports My Reports Ord…" at bounding box center [101, 305] width 195 height 537
click at [93, 169] on span "Shipment Tracking" at bounding box center [133, 170] width 125 height 12
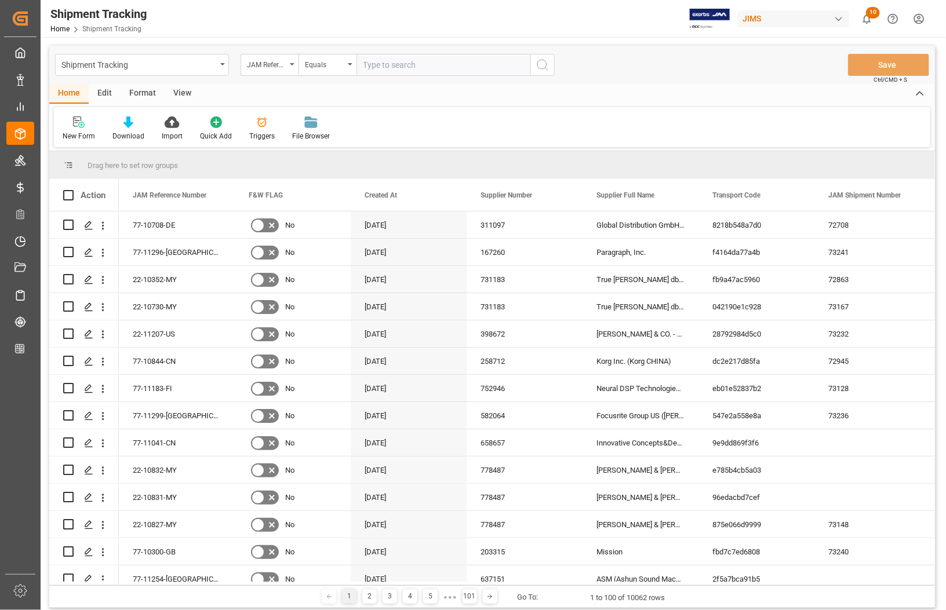
click at [387, 71] on input "text" at bounding box center [443, 65] width 174 height 22
type input "77-11095-RO"
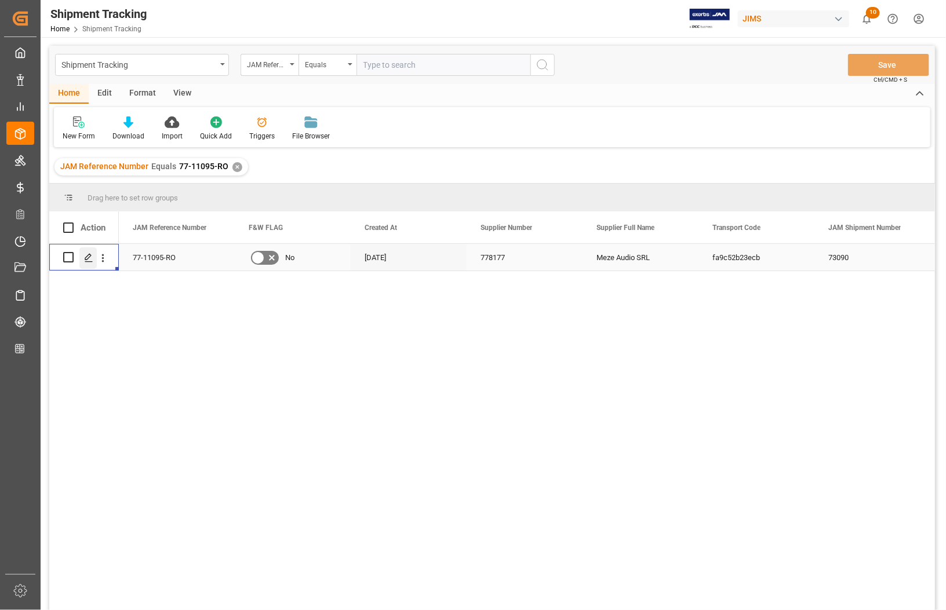
click at [82, 256] on div "Press SPACE to select this row." at bounding box center [87, 258] width 17 height 21
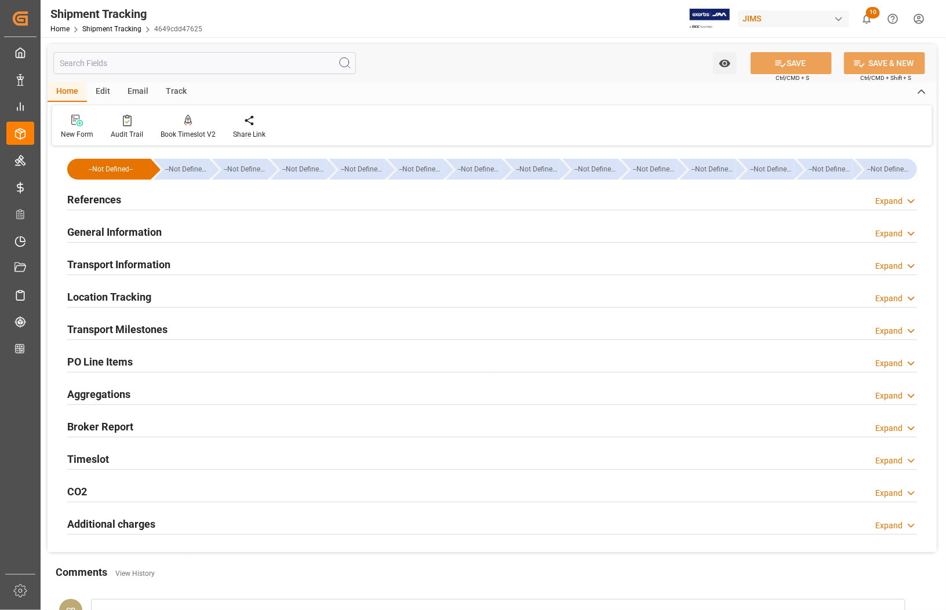
click at [81, 198] on h2 "References" at bounding box center [94, 200] width 54 height 16
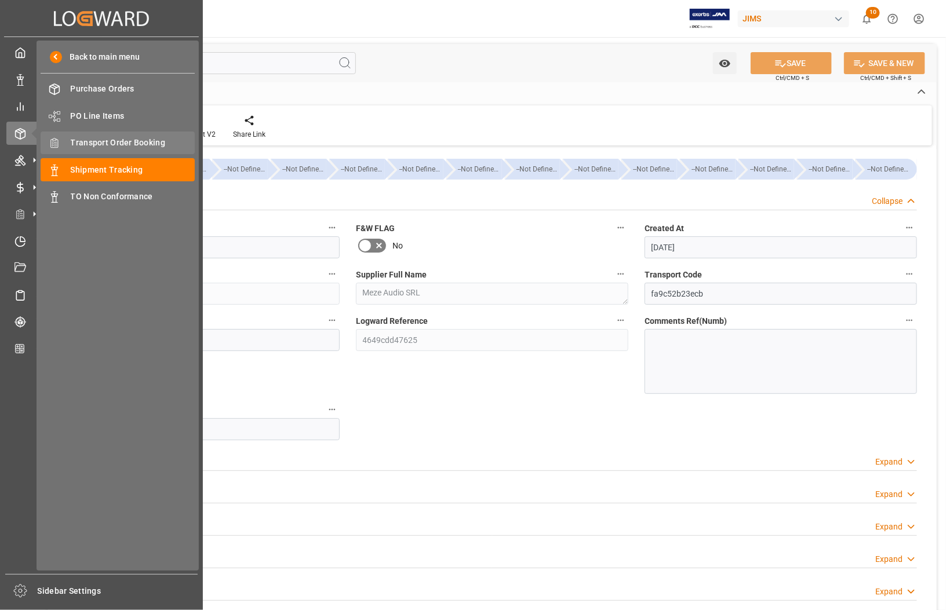
click at [99, 140] on span "Transport Order Booking" at bounding box center [133, 143] width 125 height 12
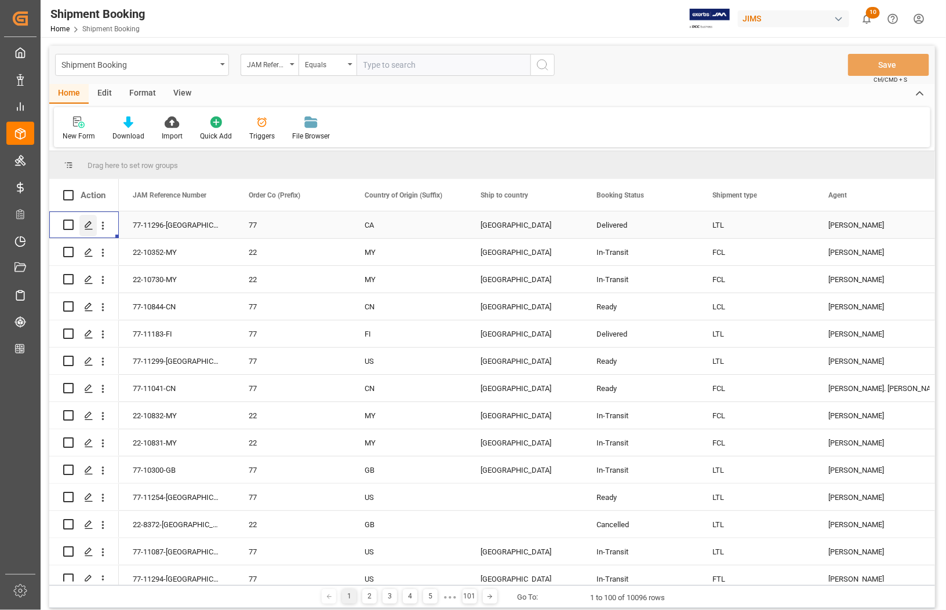
click at [84, 225] on icon "Press SPACE to select this row." at bounding box center [88, 225] width 9 height 9
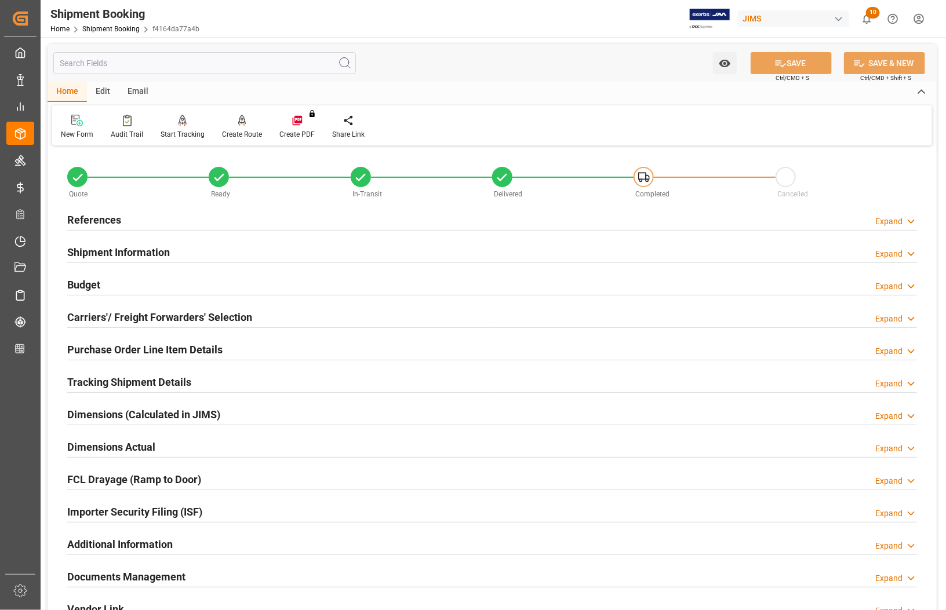
click at [79, 216] on h2 "References" at bounding box center [94, 220] width 54 height 16
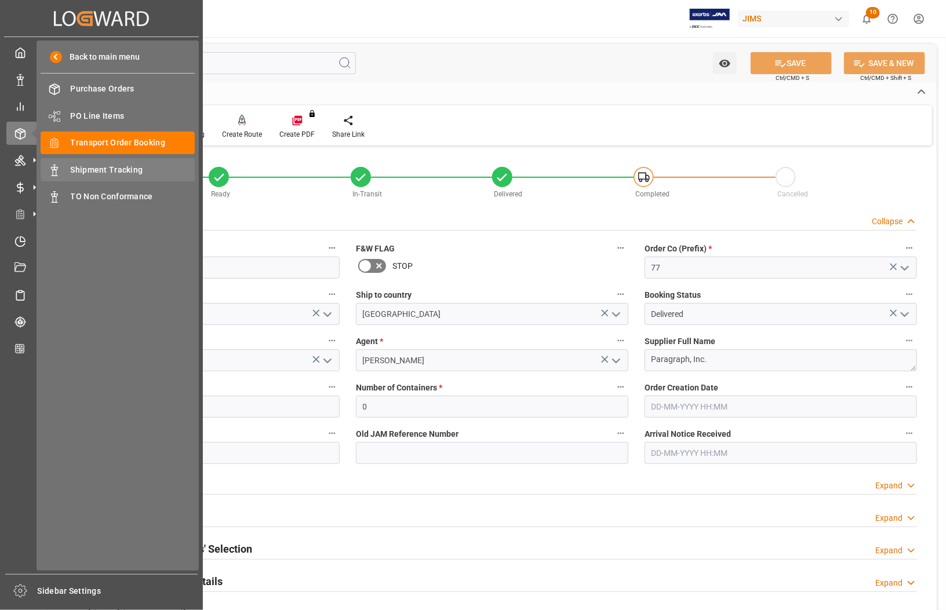
click at [76, 169] on span "Shipment Tracking" at bounding box center [133, 170] width 125 height 12
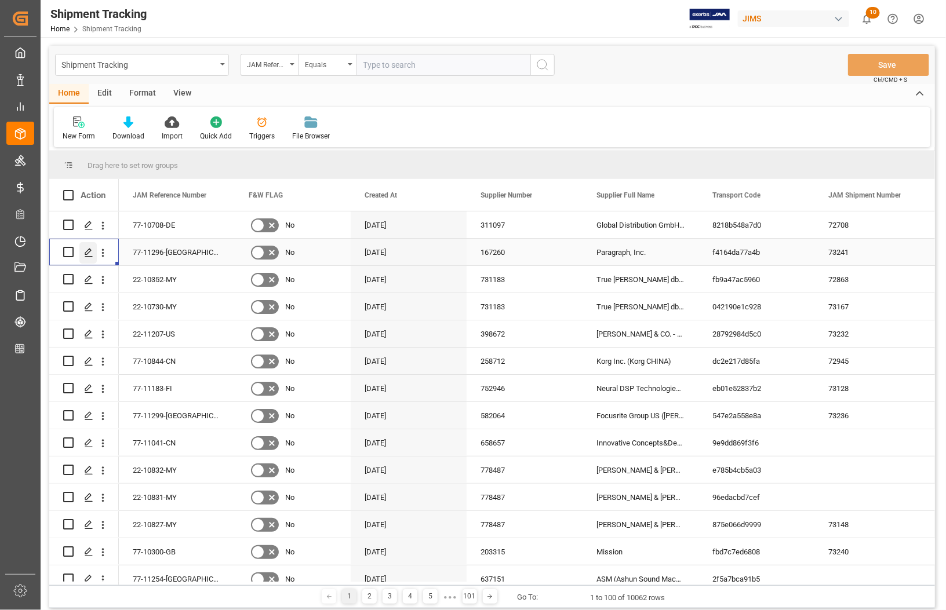
click at [85, 253] on polygon "Press SPACE to select this row." at bounding box center [88, 252] width 6 height 6
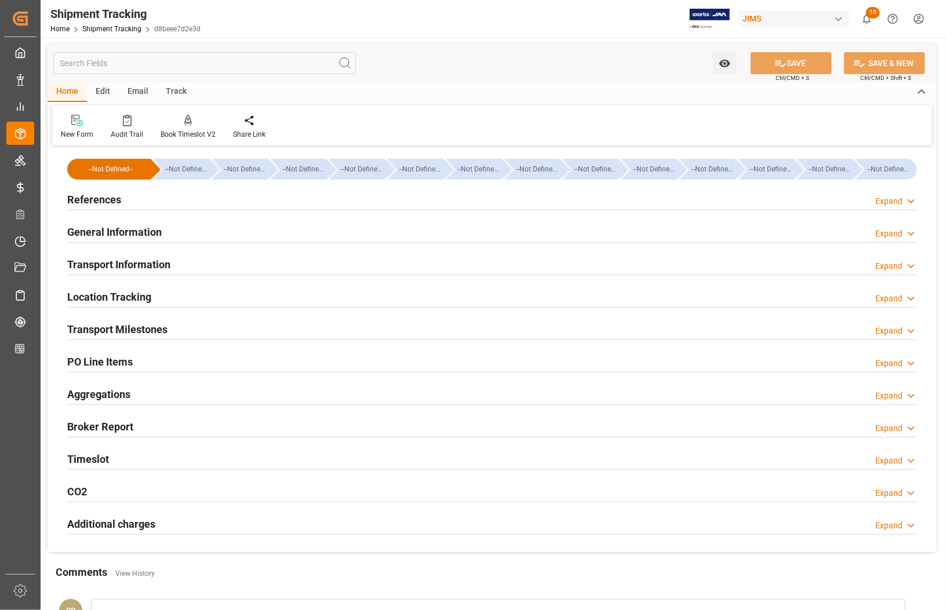
click at [86, 202] on h2 "References" at bounding box center [94, 200] width 54 height 16
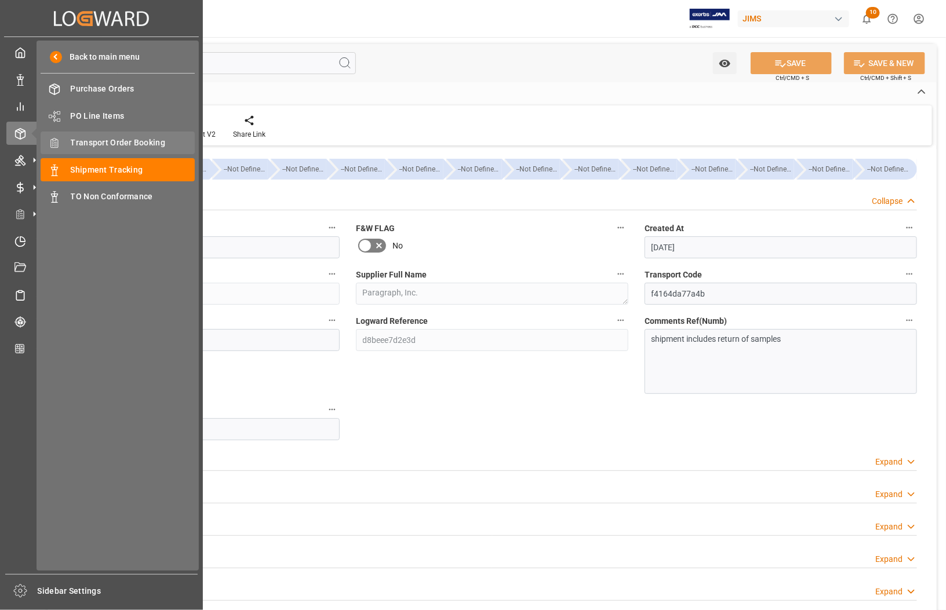
click at [77, 140] on span "Transport Order Booking" at bounding box center [133, 143] width 125 height 12
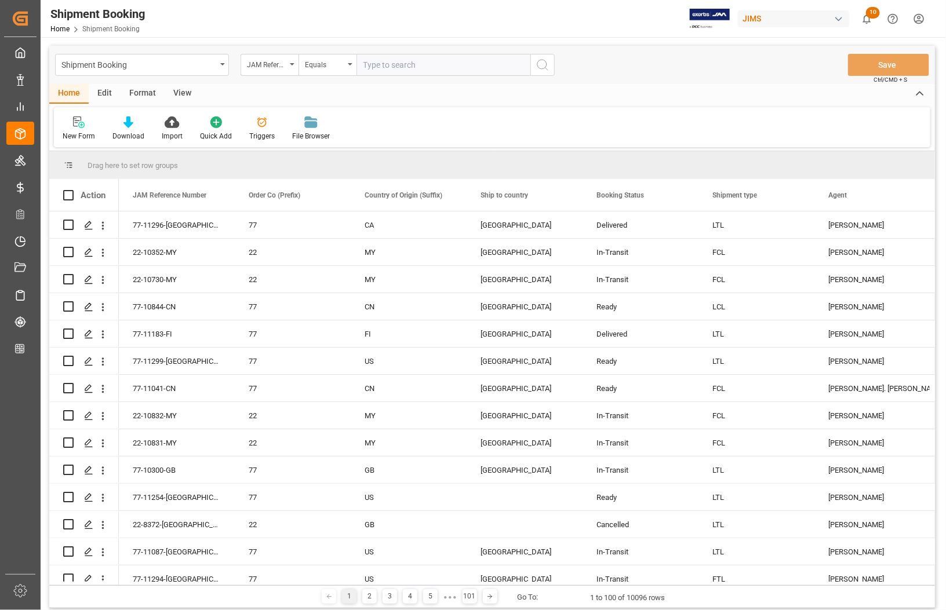
click at [385, 65] on input "text" at bounding box center [443, 65] width 174 height 22
type input "77-11095-RO"
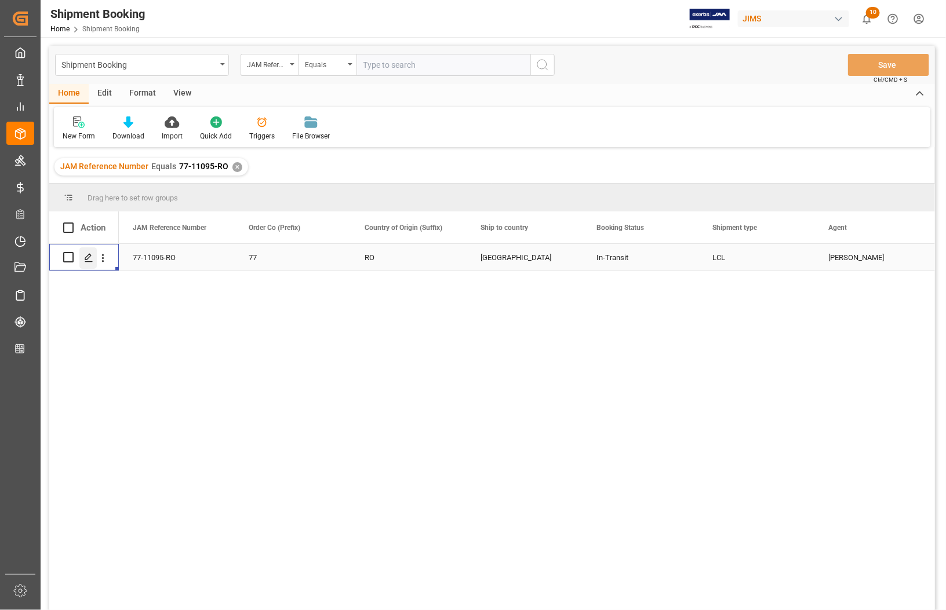
click at [88, 265] on div "Press SPACE to select this row." at bounding box center [87, 258] width 17 height 21
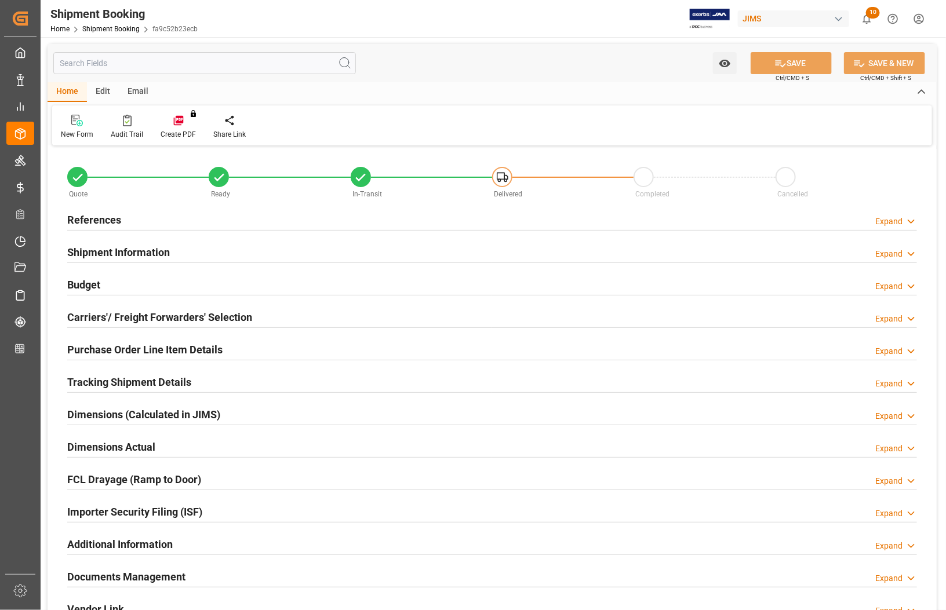
type input "0"
type input "[DATE]"
click at [96, 215] on h2 "References" at bounding box center [94, 220] width 54 height 16
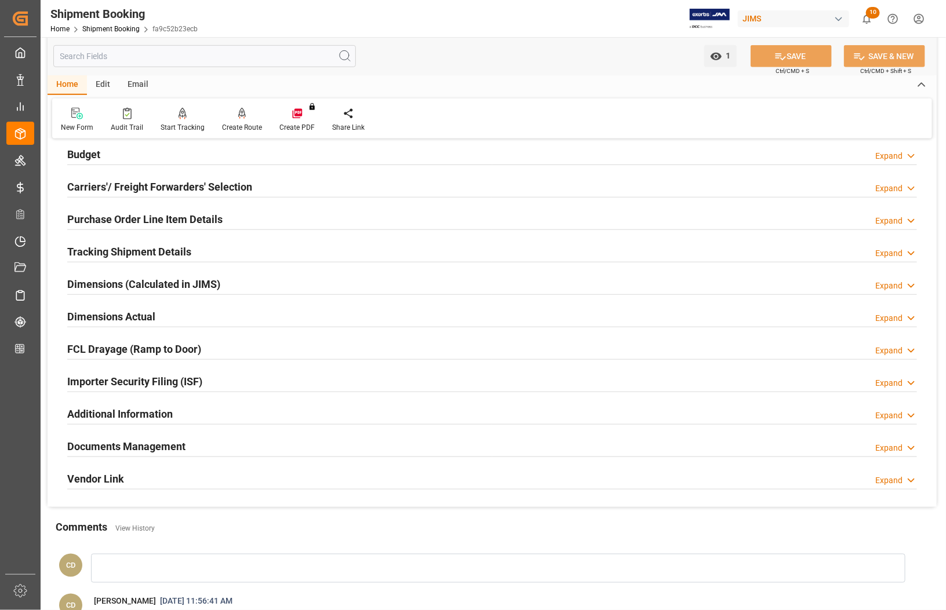
scroll to position [547, 0]
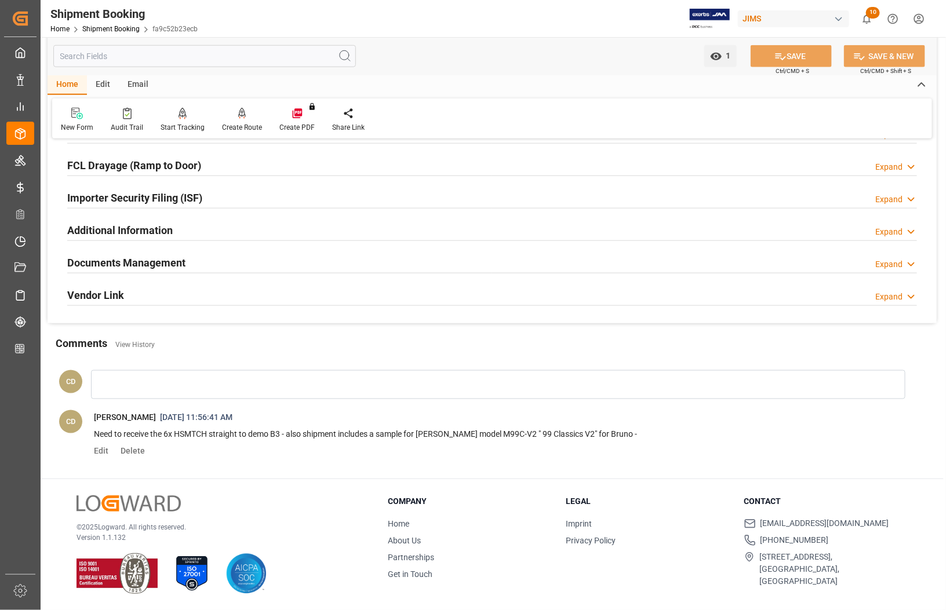
click at [150, 256] on h2 "Documents Management" at bounding box center [126, 263] width 118 height 16
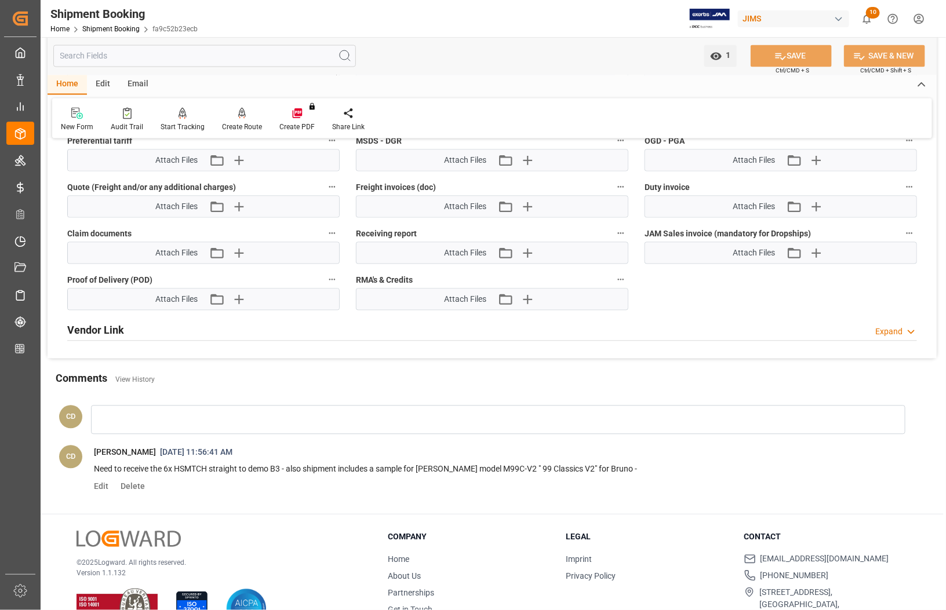
scroll to position [999, 0]
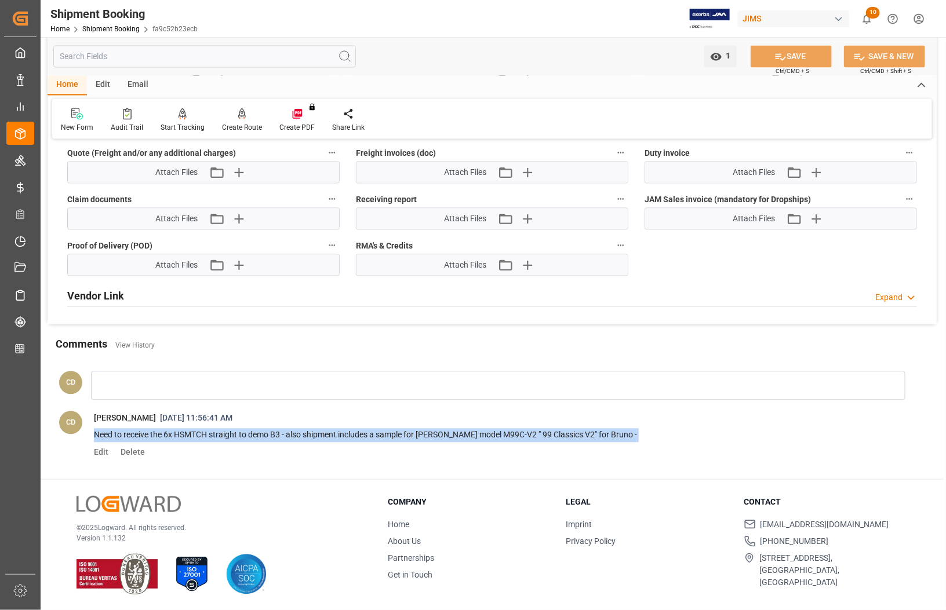
drag, startPoint x: 90, startPoint y: 438, endPoint x: 624, endPoint y: 439, distance: 533.8
click at [624, 439] on span "Need to receive the 6x HSMTCH straight to demo B3 - also shipment includes a sa…" at bounding box center [499, 435] width 828 height 20
copy p "Need to receive the 6x HSMTCH straight to demo B3 - also shipment includes a sa…"
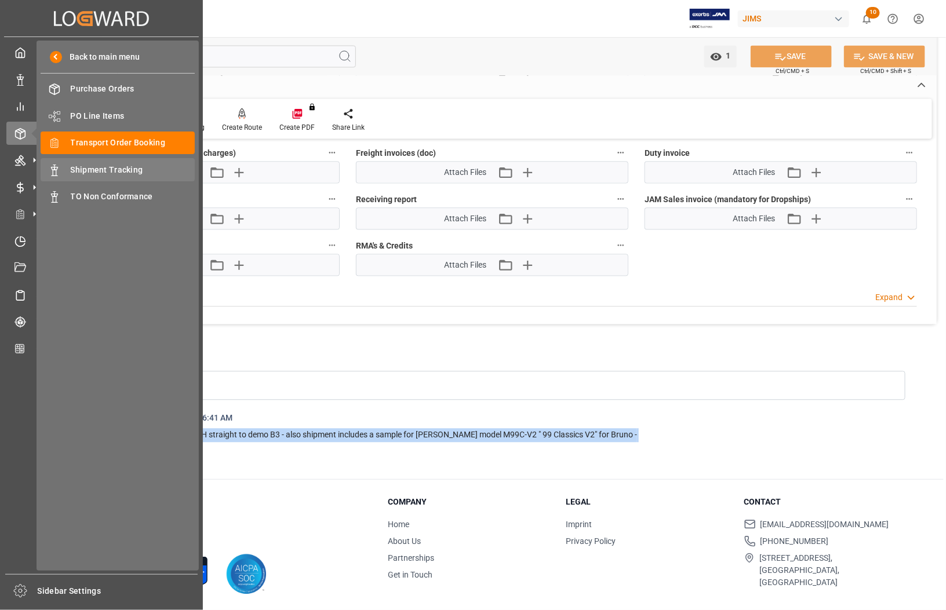
click at [78, 169] on span "Shipment Tracking" at bounding box center [133, 170] width 125 height 12
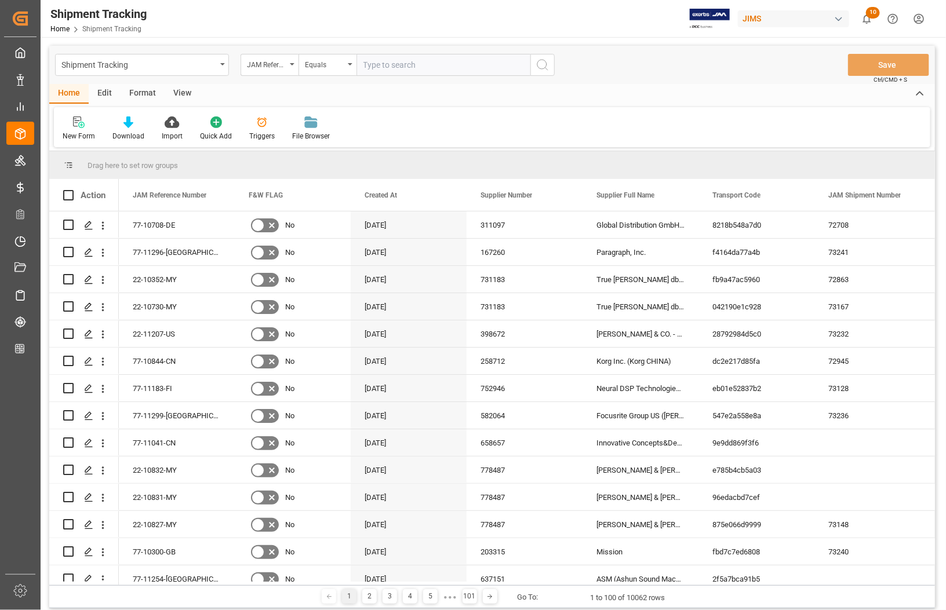
click at [410, 68] on input "text" at bounding box center [443, 65] width 174 height 22
type input "77-11095-RO"
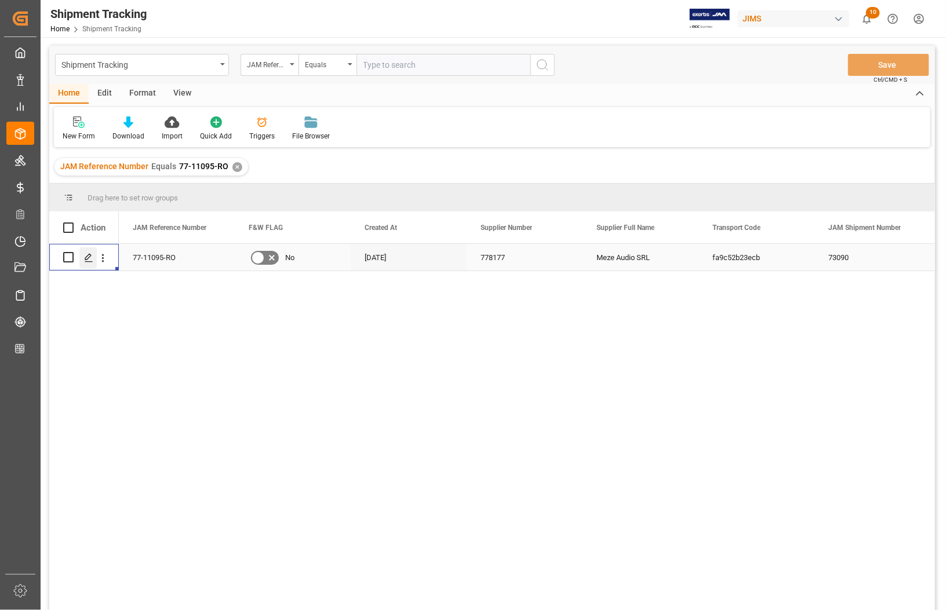
click at [85, 258] on polygon "Press SPACE to select this row." at bounding box center [88, 257] width 6 height 6
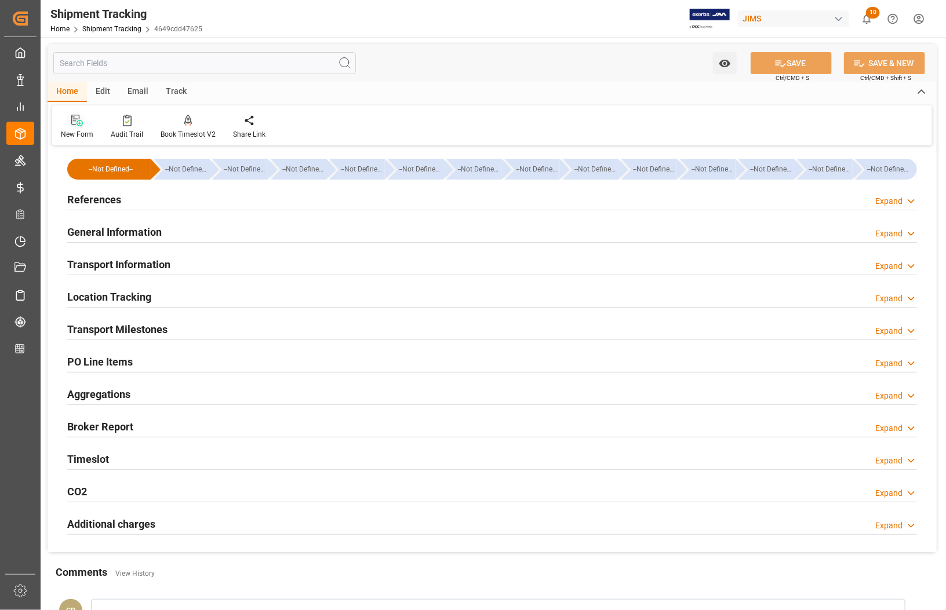
type input "[DATE]"
click at [94, 201] on h2 "References" at bounding box center [94, 200] width 54 height 16
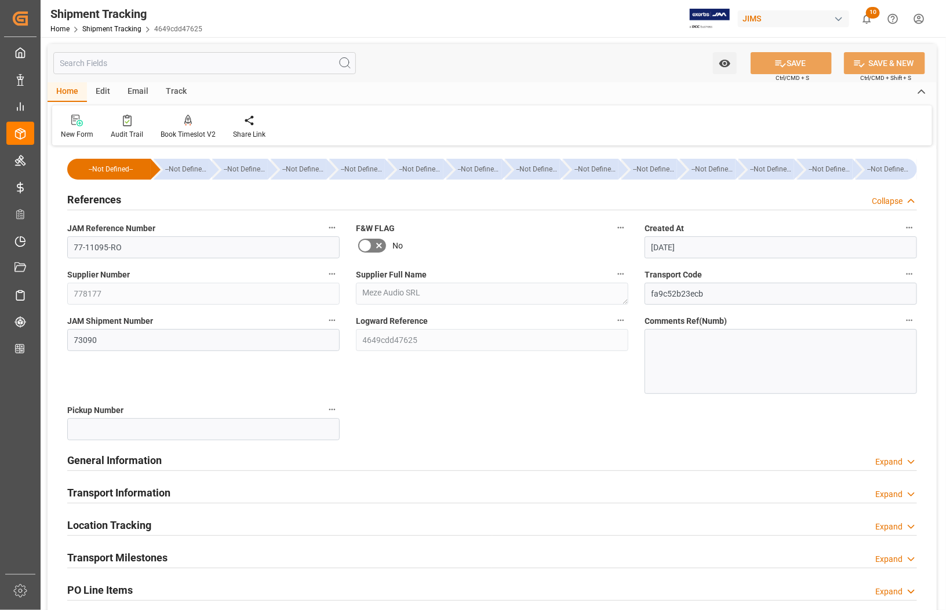
click at [668, 345] on div at bounding box center [781, 361] width 272 height 65
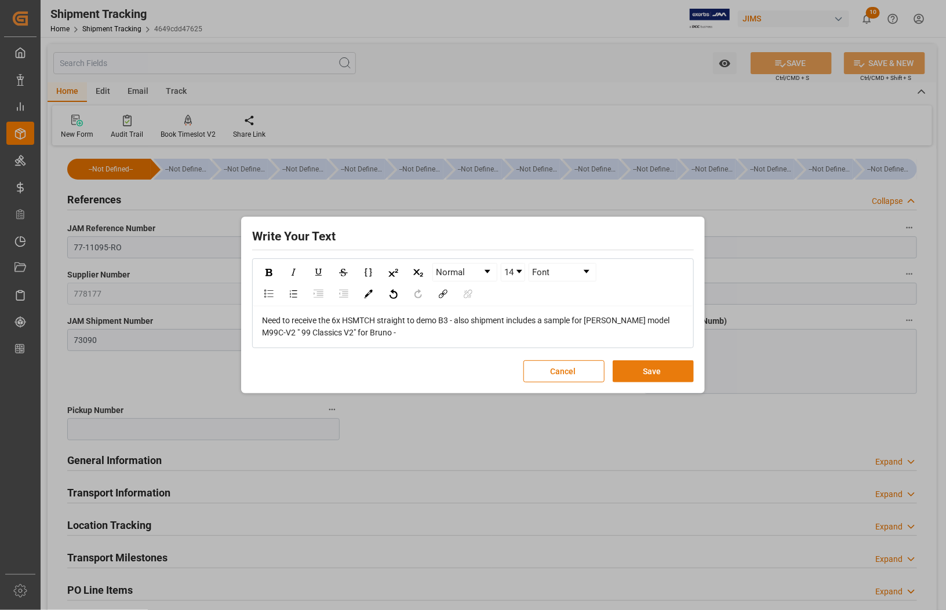
click at [646, 372] on button "Save" at bounding box center [653, 372] width 81 height 22
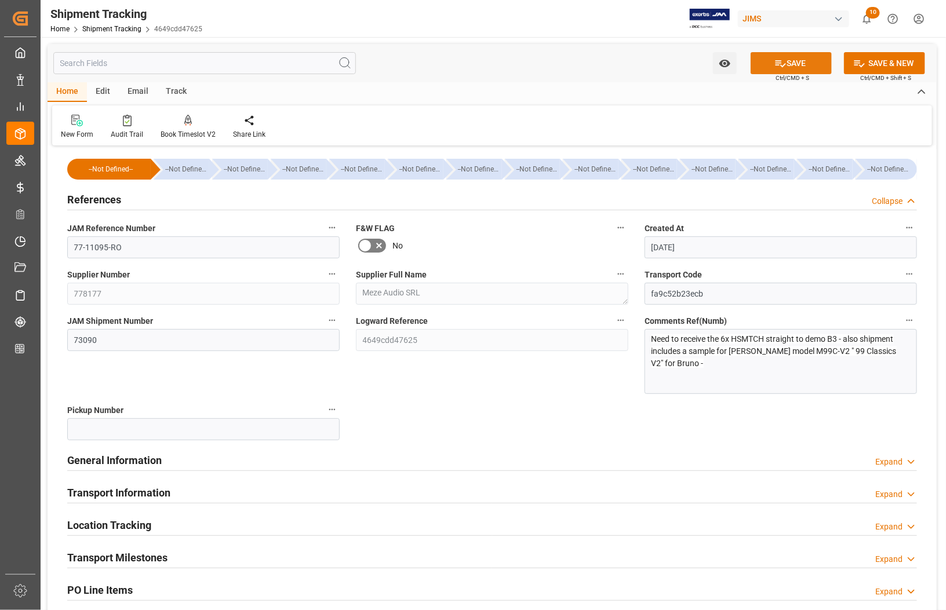
click at [778, 61] on icon at bounding box center [780, 63] width 12 height 12
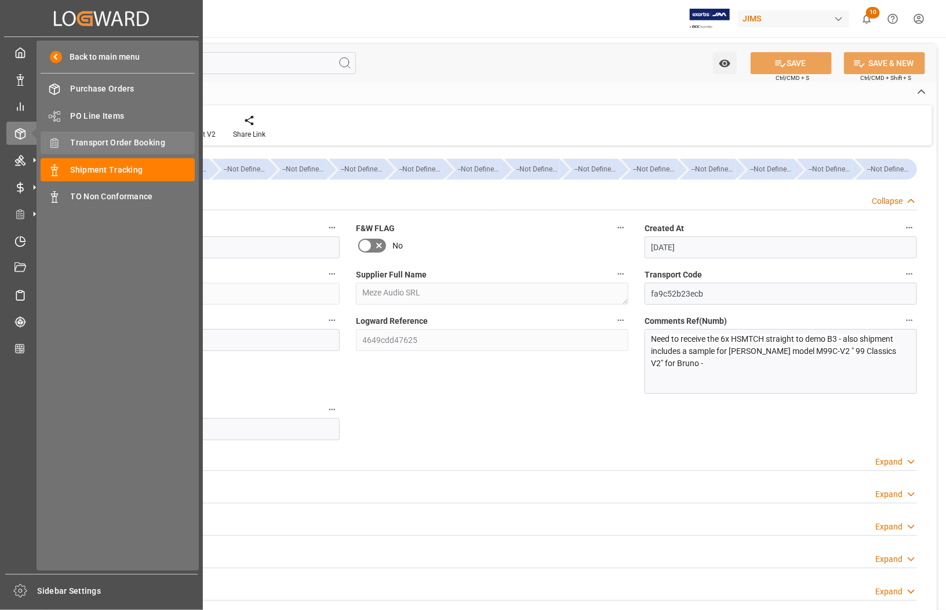
click at [93, 137] on span "Transport Order Booking" at bounding box center [133, 143] width 125 height 12
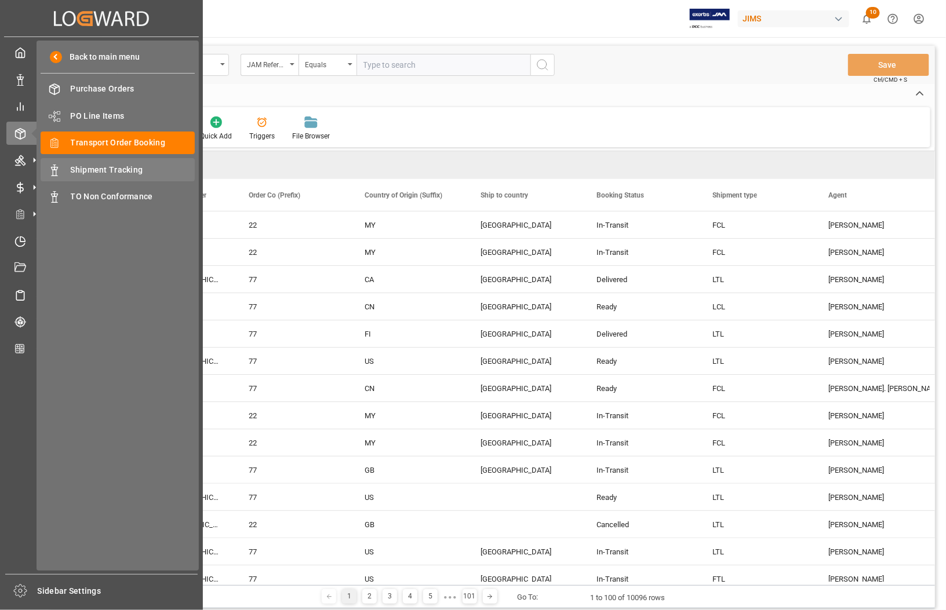
click at [109, 168] on span "Shipment Tracking" at bounding box center [133, 170] width 125 height 12
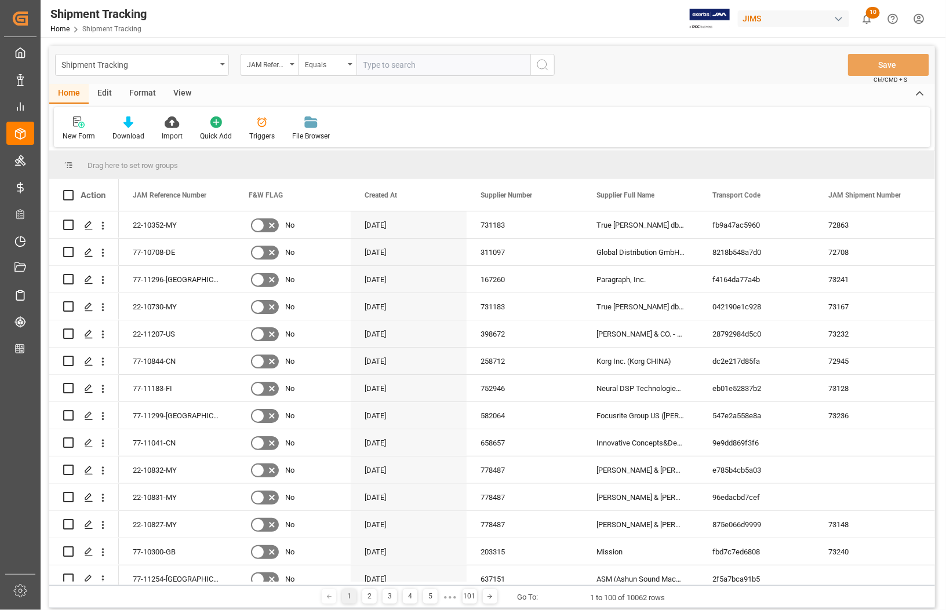
click at [368, 64] on input "text" at bounding box center [443, 65] width 174 height 22
type input "77-11095-RO"
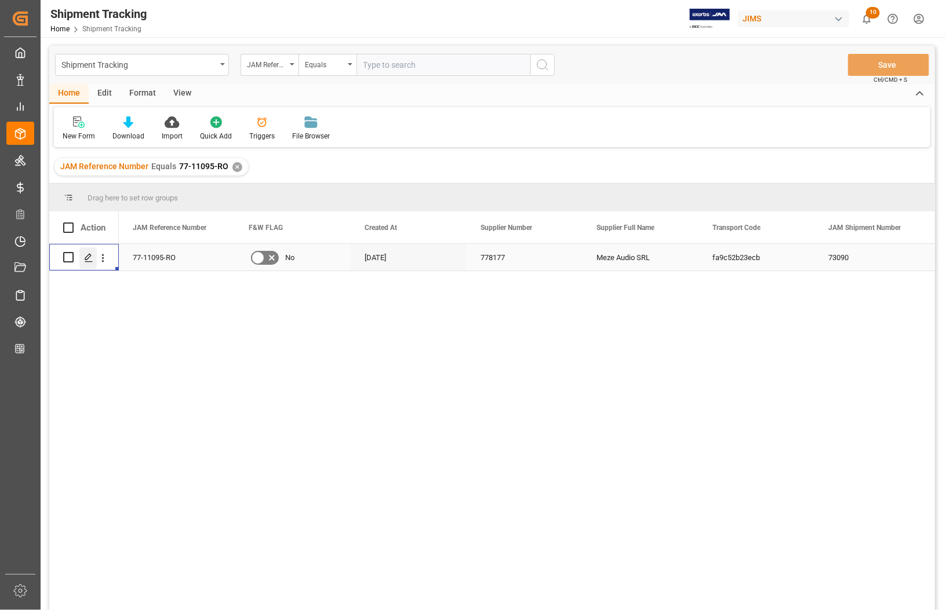
click at [85, 255] on icon "Press SPACE to select this row." at bounding box center [88, 257] width 9 height 9
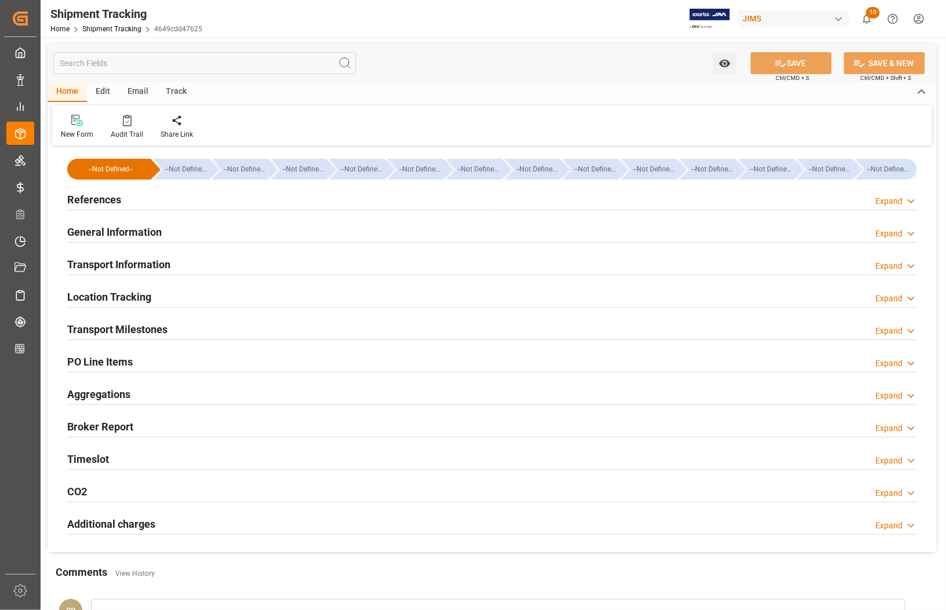
type input "[DATE]"
click at [101, 199] on h2 "References" at bounding box center [94, 200] width 54 height 16
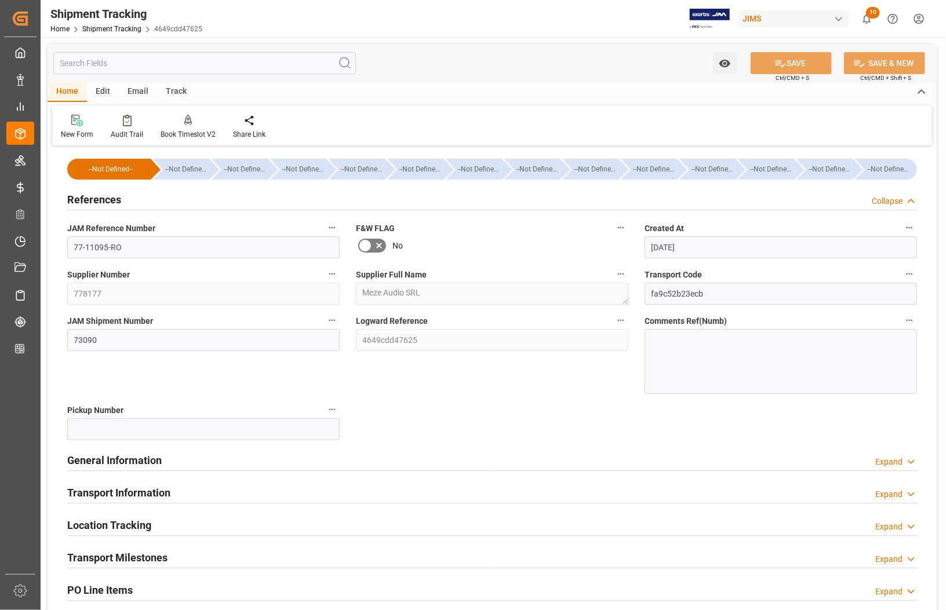
click at [664, 340] on div at bounding box center [781, 361] width 272 height 65
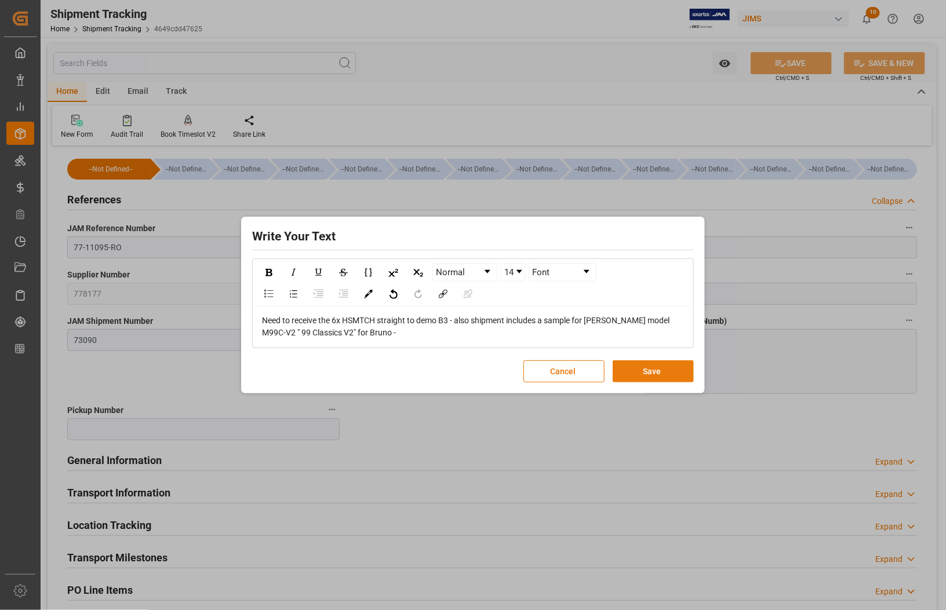
click at [668, 369] on button "Save" at bounding box center [653, 372] width 81 height 22
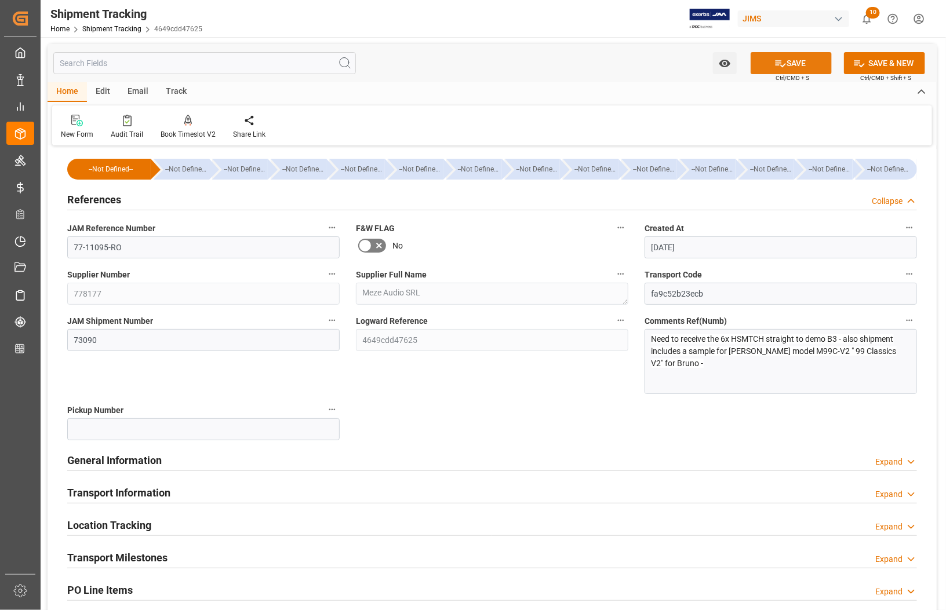
click at [793, 61] on button "SAVE" at bounding box center [791, 63] width 81 height 22
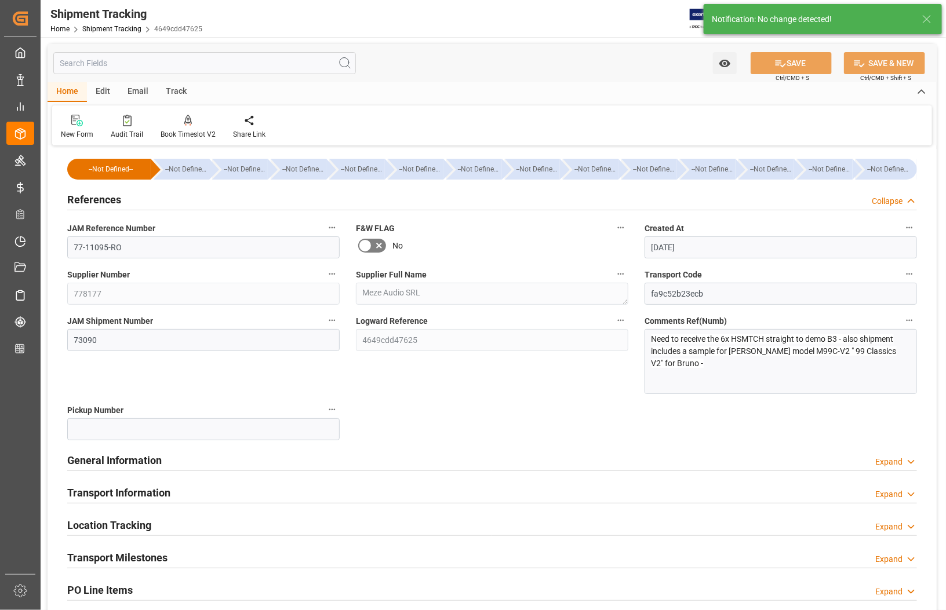
click at [727, 378] on div "Need to receive the 6x HSMTCH straight to demo B3 - also shipment includes a sa…" at bounding box center [781, 361] width 272 height 65
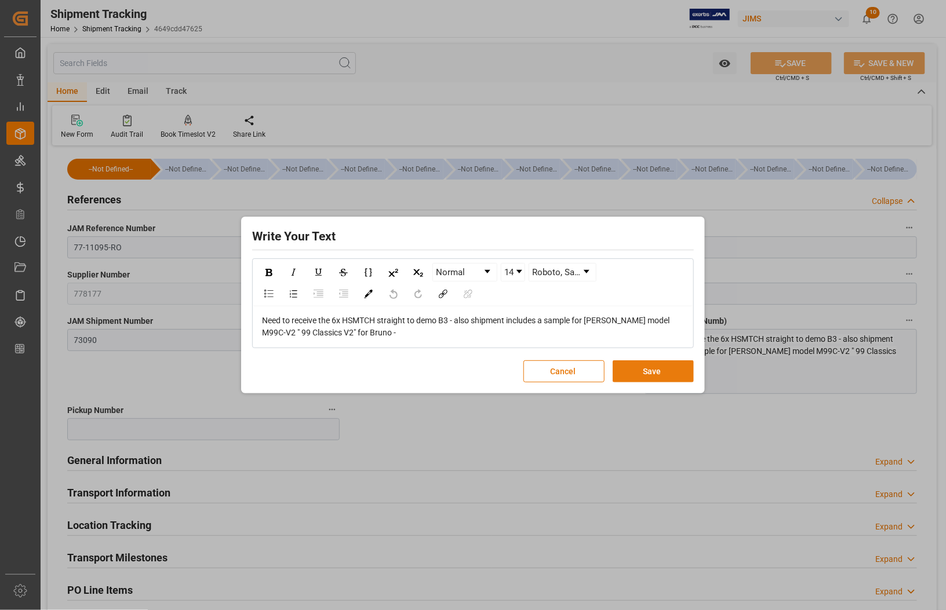
click at [643, 372] on button "Save" at bounding box center [653, 372] width 81 height 22
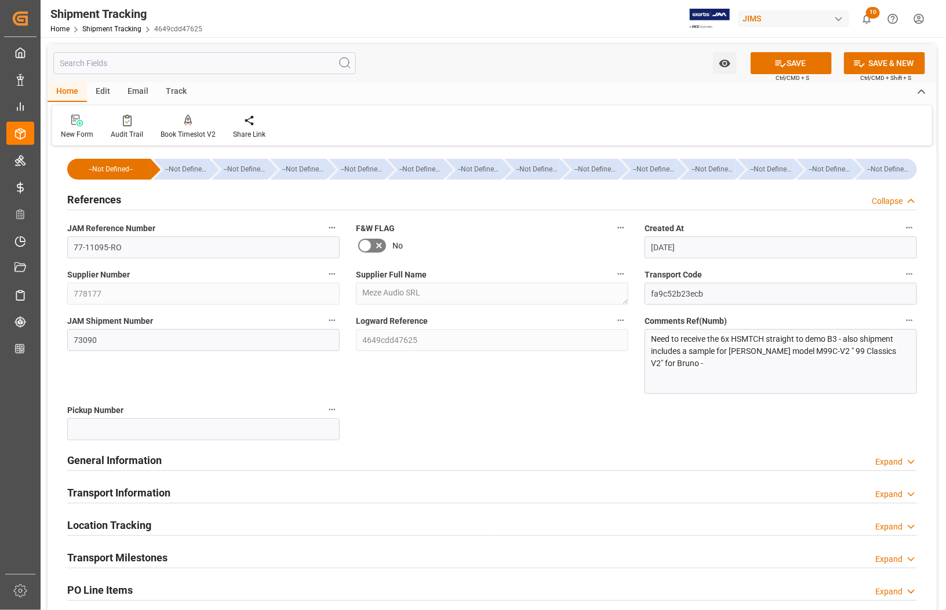
click at [720, 361] on p "Need to receive the 6x HSMTCH straight to demo B3 - also shipment includes a sa…" at bounding box center [778, 351] width 252 height 37
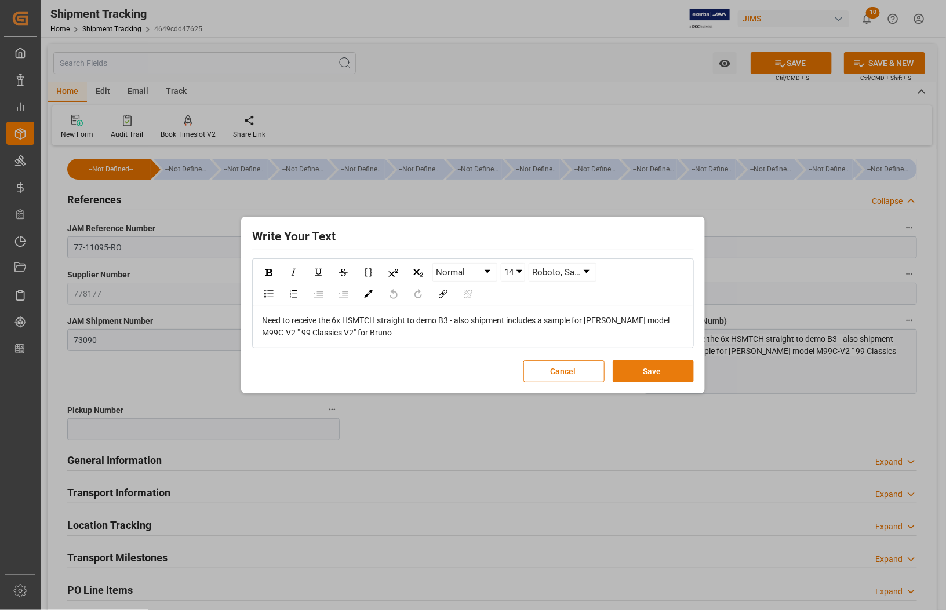
click at [654, 368] on button "Save" at bounding box center [653, 372] width 81 height 22
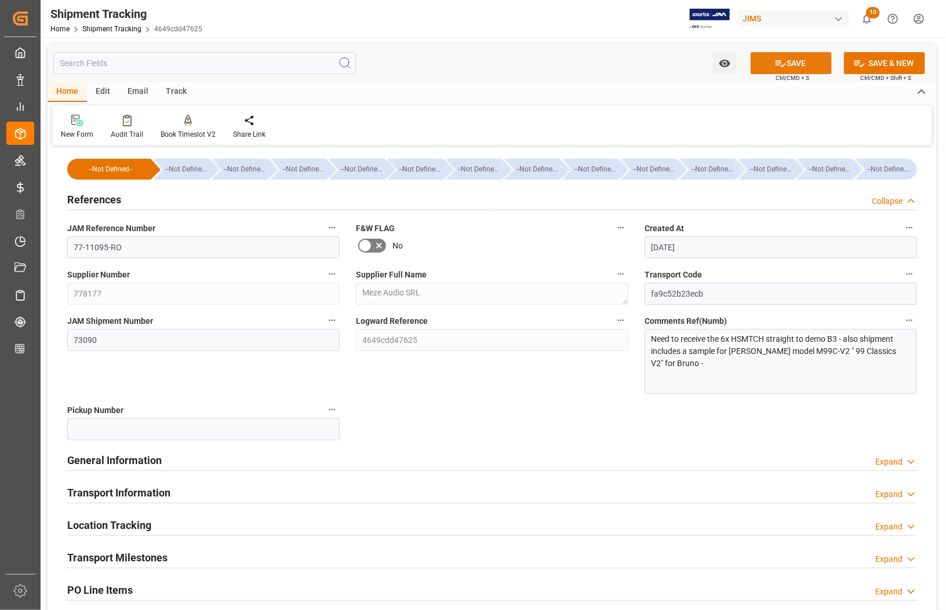
click at [773, 56] on button "SAVE" at bounding box center [791, 63] width 81 height 22
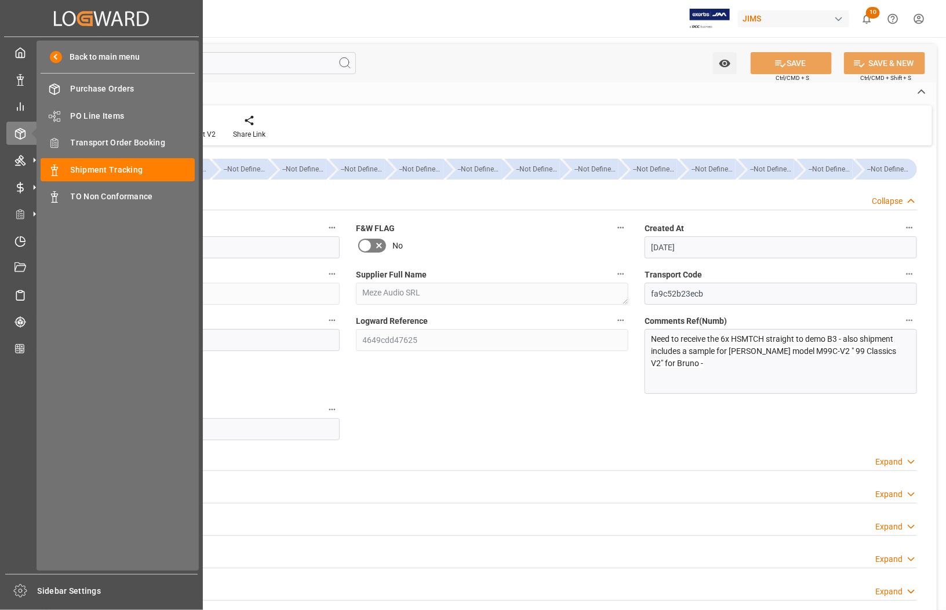
click at [16, 479] on div "My Cockpit My Cockpit Data Management Data Management My Reports My Reports Ord…" at bounding box center [101, 305] width 195 height 537
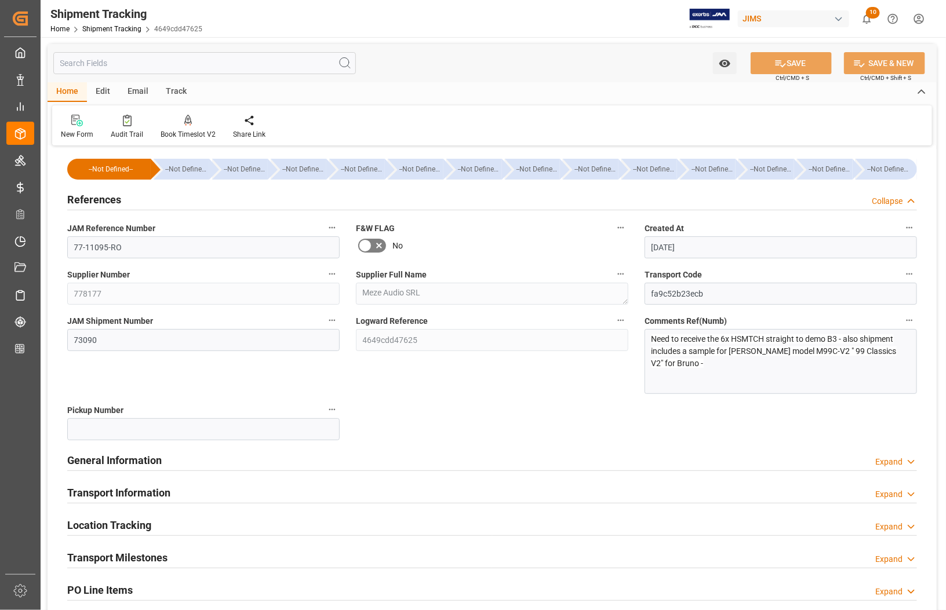
click at [692, 363] on p "Need to receive the 6x HSMTCH straight to demo B3 - also shipment includes a sa…" at bounding box center [778, 351] width 252 height 37
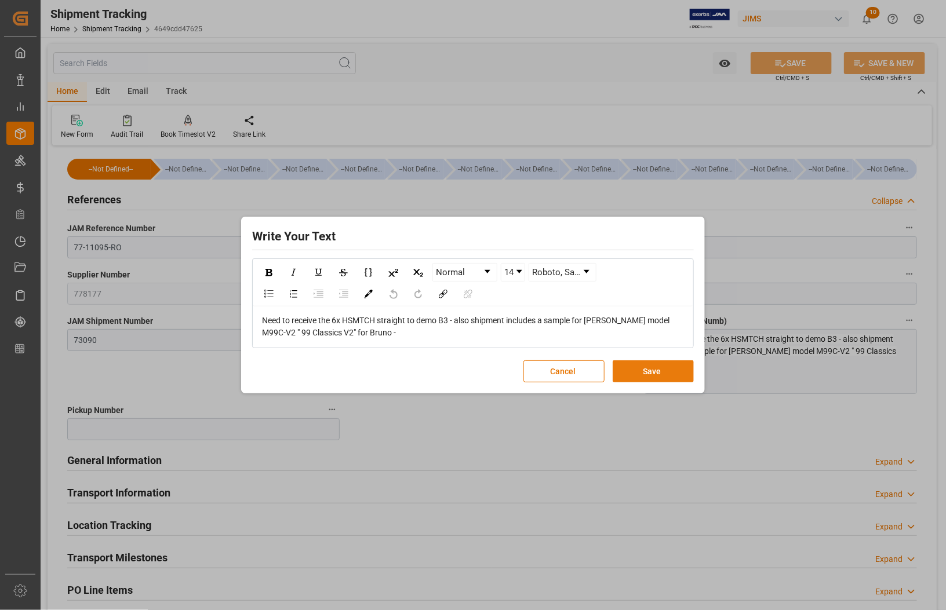
click at [649, 372] on button "Save" at bounding box center [653, 372] width 81 height 22
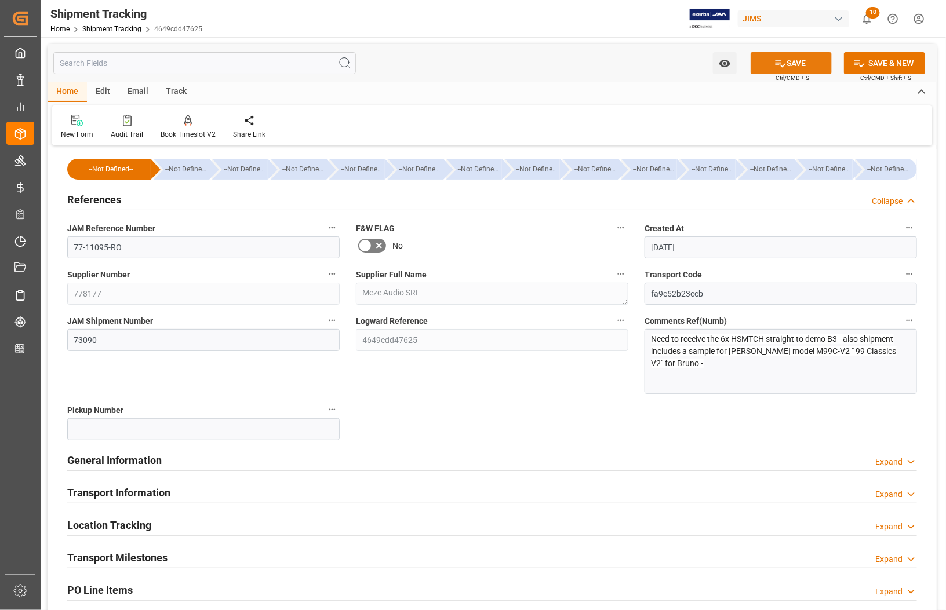
click at [785, 61] on button "SAVE" at bounding box center [791, 63] width 81 height 22
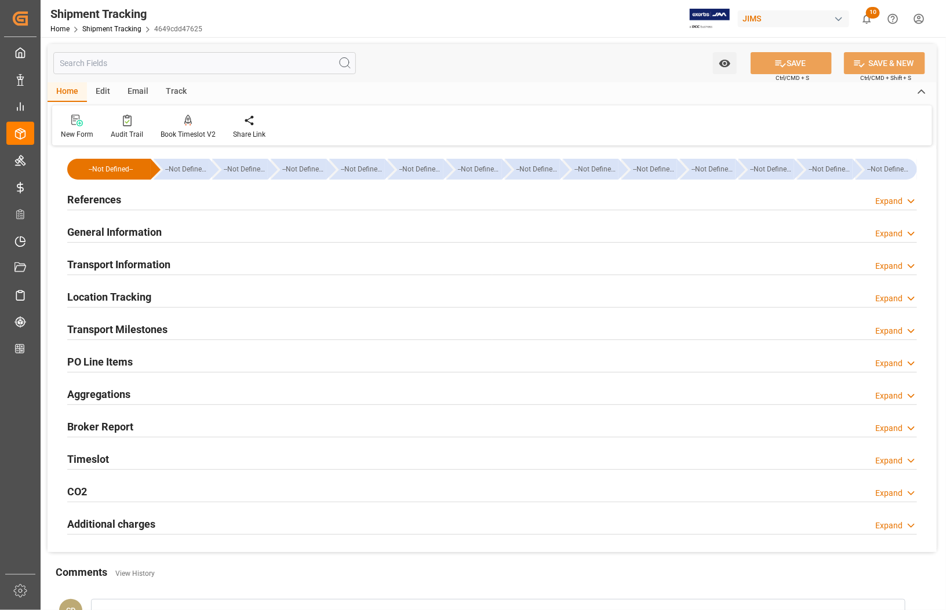
type input "[DATE]"
click at [85, 195] on h2 "References" at bounding box center [94, 200] width 54 height 16
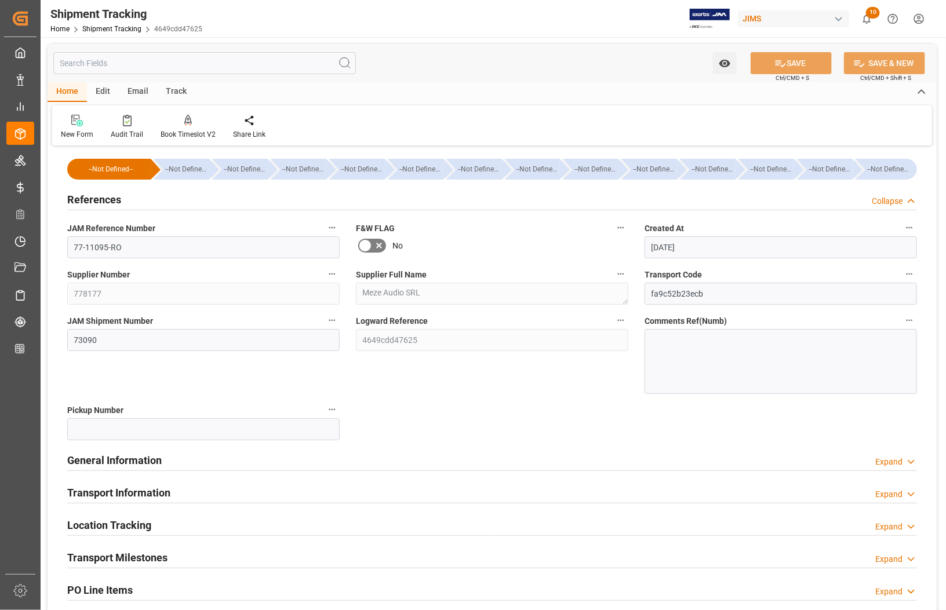
click at [657, 345] on div at bounding box center [781, 361] width 272 height 65
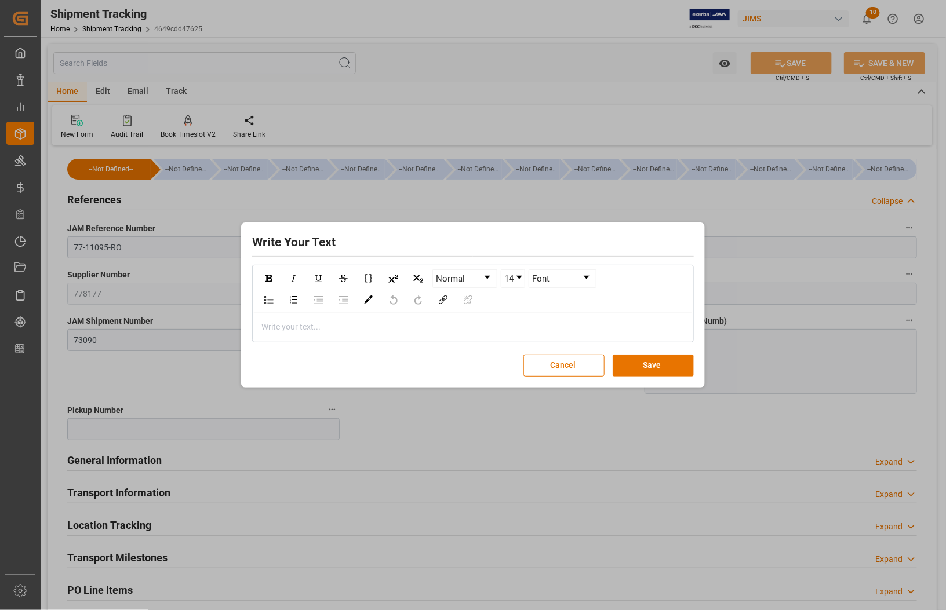
click at [339, 326] on div "rdw-editor" at bounding box center [473, 327] width 423 height 12
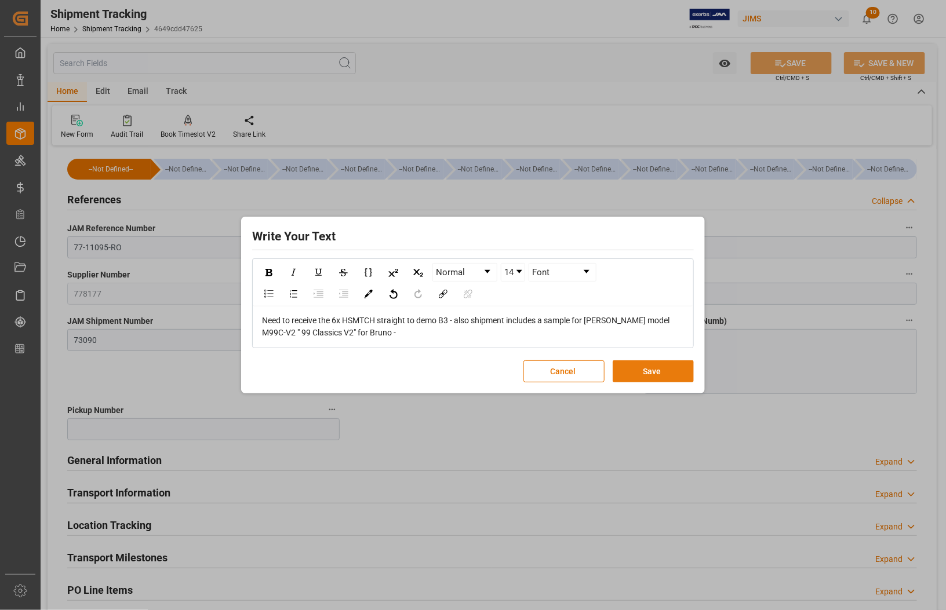
click at [656, 374] on button "Save" at bounding box center [653, 372] width 81 height 22
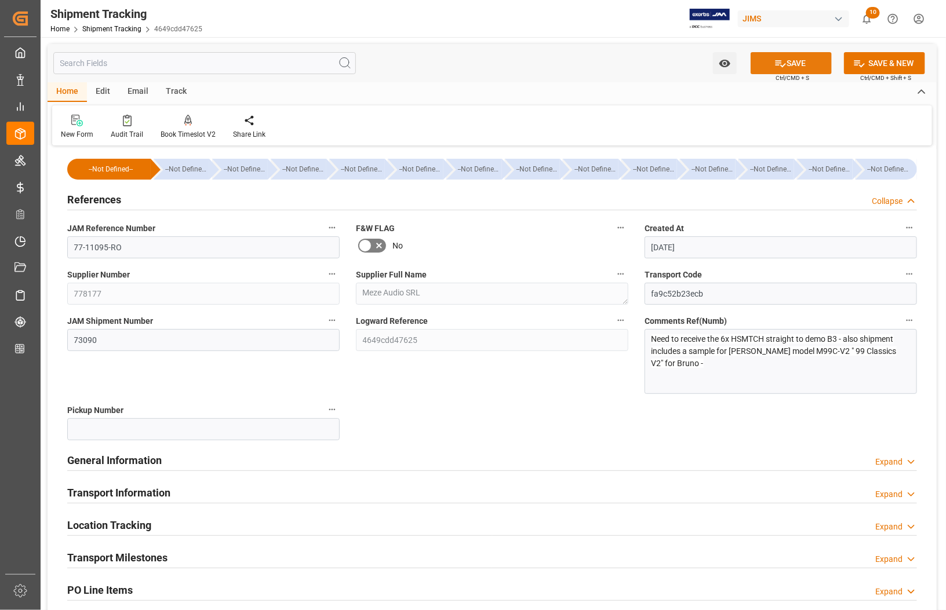
click at [786, 62] on button "SAVE" at bounding box center [791, 63] width 81 height 22
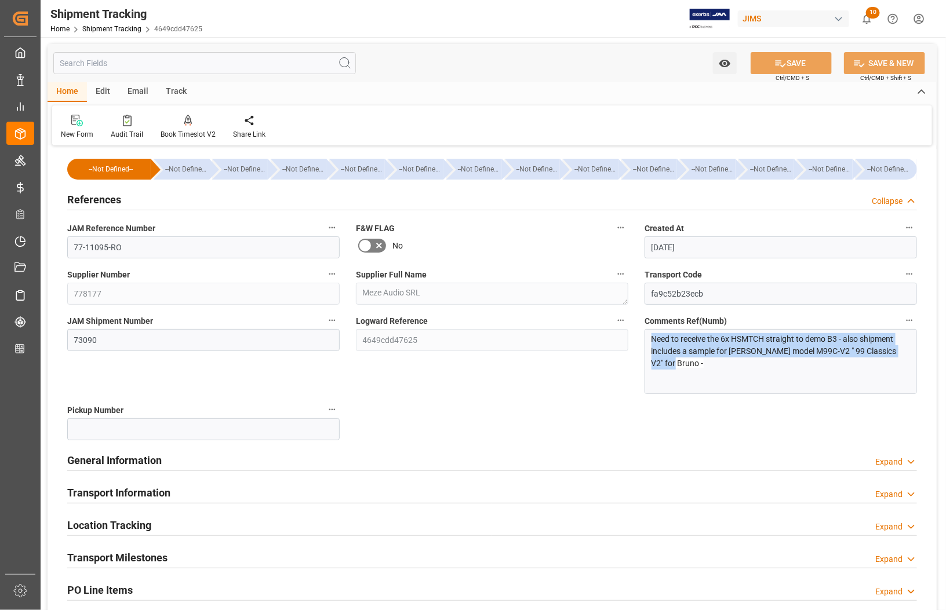
drag, startPoint x: 677, startPoint y: 364, endPoint x: 644, endPoint y: 340, distance: 40.7
click at [645, 340] on div "Need to receive the 6x HSMTCH straight to demo B3 - also shipment includes a sa…" at bounding box center [781, 361] width 272 height 65
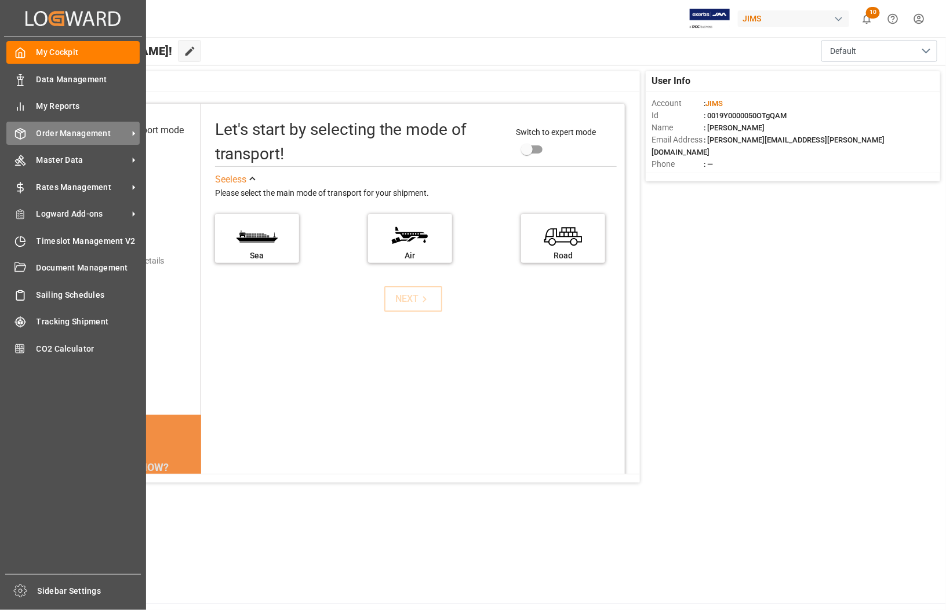
click at [54, 134] on span "Order Management" at bounding box center [83, 134] width 92 height 12
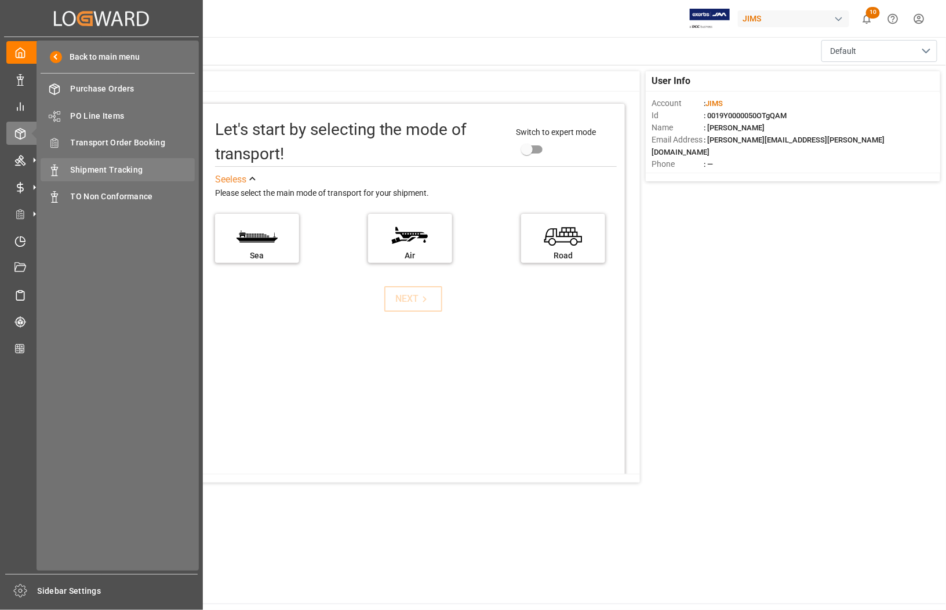
click at [70, 169] on div "Shipment Tracking Shipment Tracking" at bounding box center [118, 169] width 154 height 23
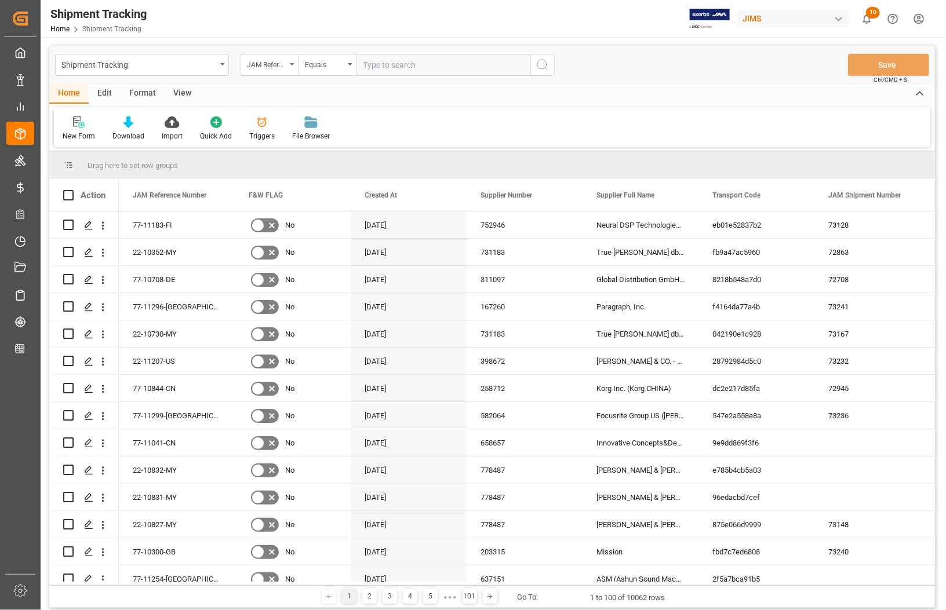
click at [401, 59] on input "text" at bounding box center [443, 65] width 174 height 22
type input "77-11095-RO"
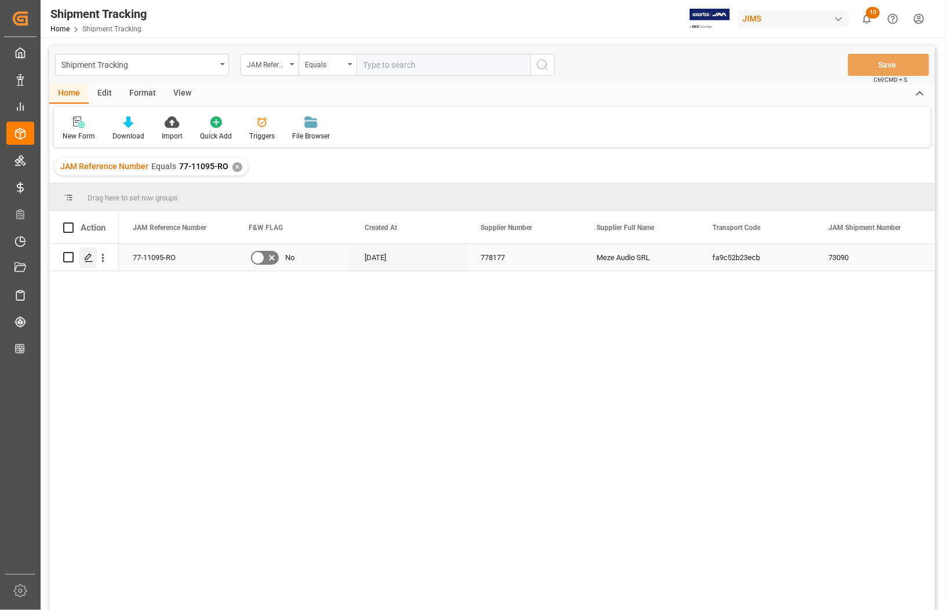
click at [91, 261] on icon "Press SPACE to select this row." at bounding box center [88, 257] width 9 height 9
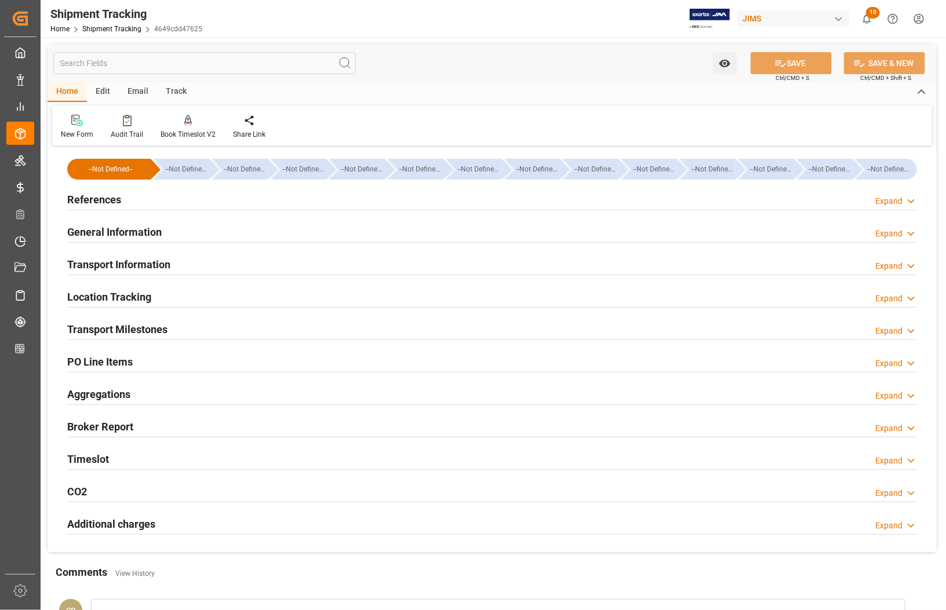
click at [76, 197] on h2 "References" at bounding box center [94, 200] width 54 height 16
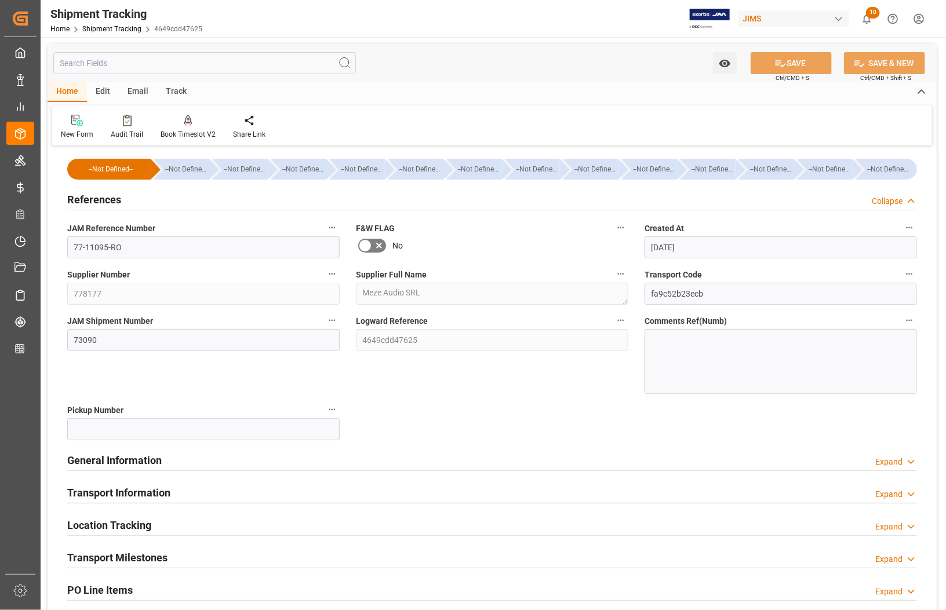
click at [77, 201] on h2 "References" at bounding box center [94, 200] width 54 height 16
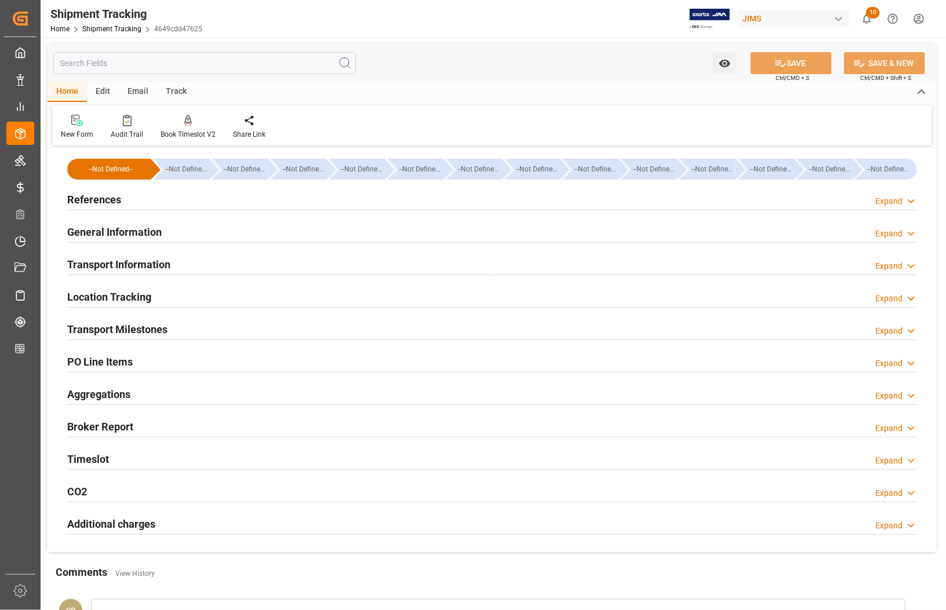
click at [82, 235] on h2 "General Information" at bounding box center [114, 232] width 94 height 16
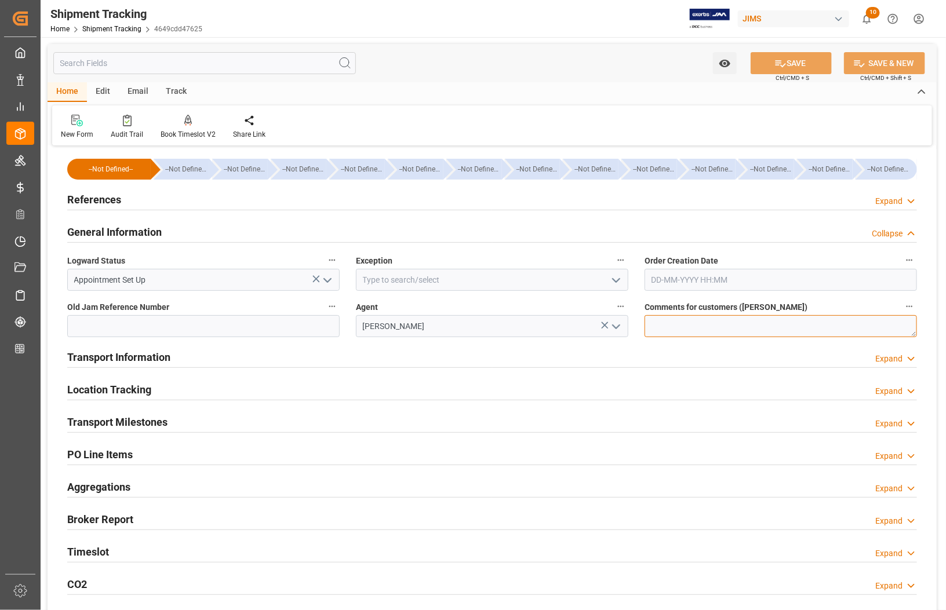
click at [670, 331] on textarea at bounding box center [781, 326] width 272 height 22
paste textarea "Need to receive the 6x HSMTCH straight to demo B3 - also shipment includes a sa…"
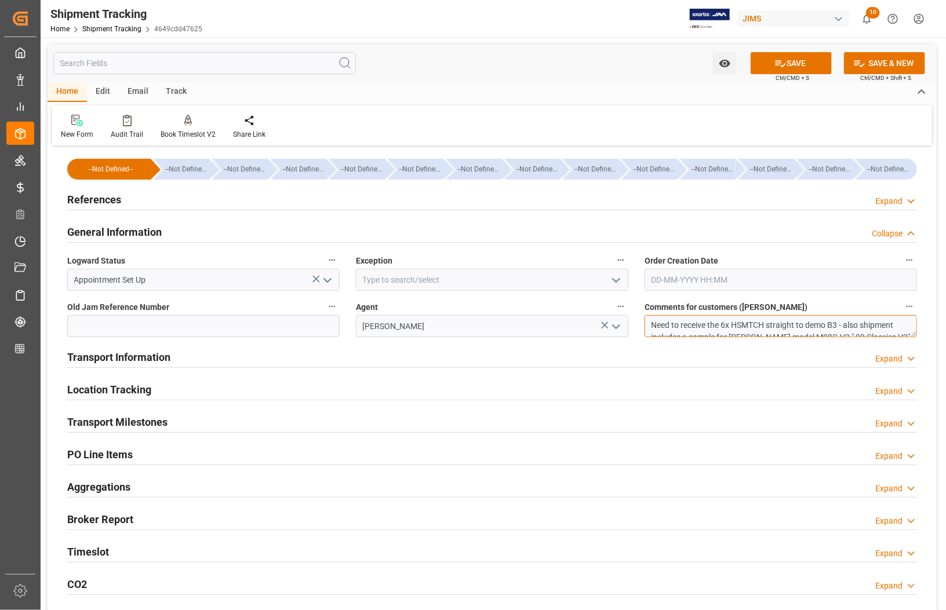
scroll to position [18, 0]
type textarea "Need to receive the 6x HSMTCH straight to demo B3 - also shipment includes a sa…"
click at [774, 61] on icon at bounding box center [780, 63] width 12 height 12
